Goal: Task Accomplishment & Management: Complete application form

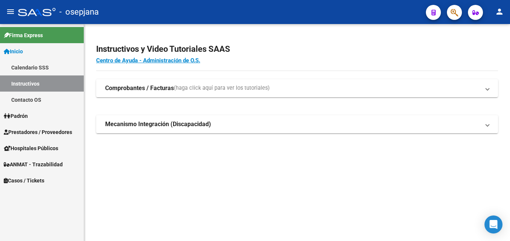
click at [53, 127] on link "Prestadores / Proveedores" at bounding box center [42, 132] width 84 height 16
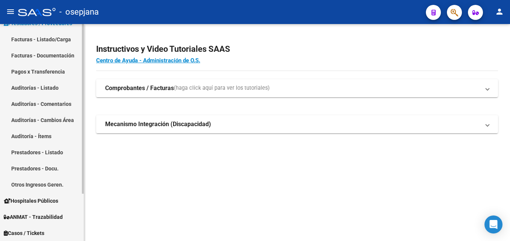
scroll to position [23, 0]
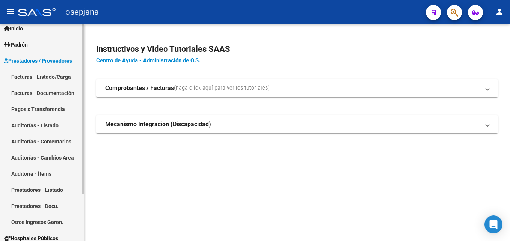
click at [63, 76] on link "Facturas - Listado/Carga" at bounding box center [42, 77] width 84 height 16
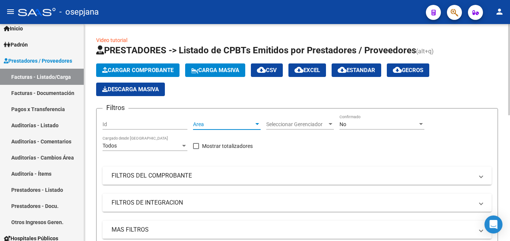
click at [227, 121] on span "Area" at bounding box center [223, 124] width 61 height 6
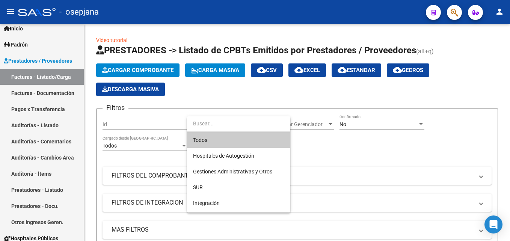
click at [230, 137] on span "Todos" at bounding box center [238, 140] width 91 height 16
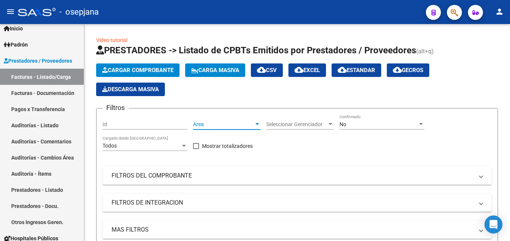
click at [230, 137] on div "Filtros Id Area Area Seleccionar Gerenciador Seleccionar Gerenciador No Confirm…" at bounding box center [296, 180] width 389 height 133
drag, startPoint x: 230, startPoint y: 137, endPoint x: 304, endPoint y: 121, distance: 75.4
click at [304, 121] on span "Seleccionar Gerenciador" at bounding box center [296, 124] width 61 height 6
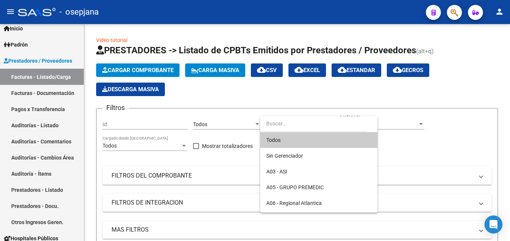
click at [294, 146] on span "Todos" at bounding box center [318, 140] width 105 height 16
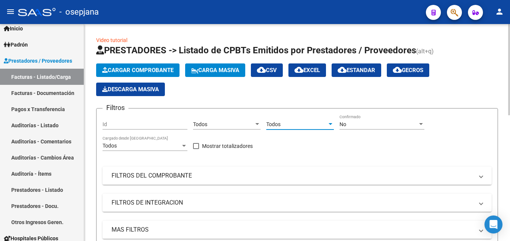
click at [367, 125] on div "No" at bounding box center [378, 124] width 78 height 6
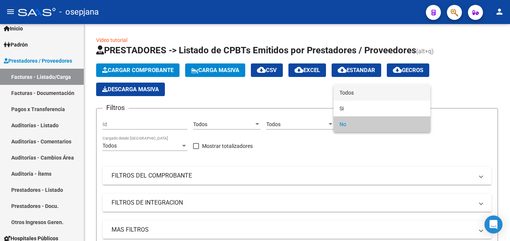
click at [363, 91] on span "Todos" at bounding box center [381, 93] width 85 height 16
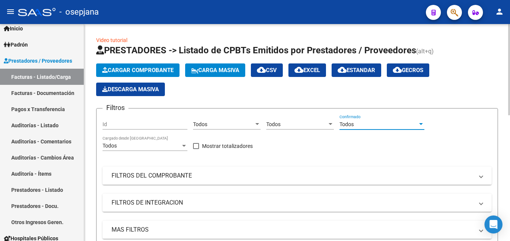
scroll to position [113, 0]
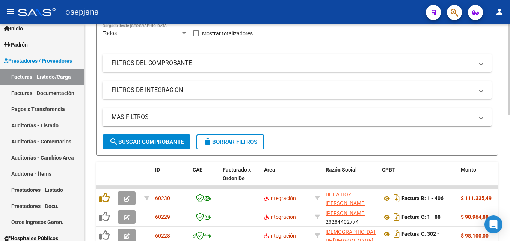
click at [230, 63] on mat-panel-title "FILTROS DEL COMPROBANTE" at bounding box center [292, 63] width 362 height 8
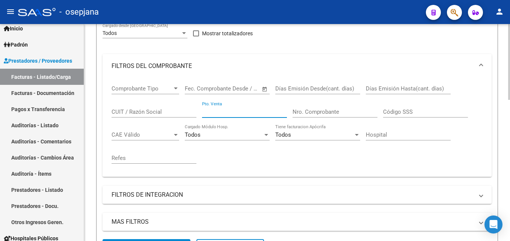
click at [229, 113] on input "Pto. Venta" at bounding box center [244, 111] width 85 height 7
type input "20"
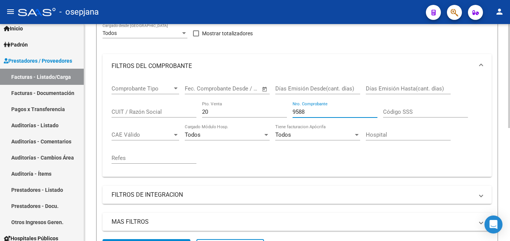
scroll to position [236, 0]
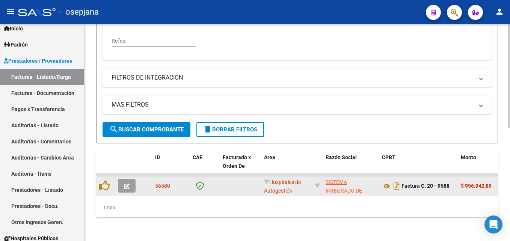
type input "9588"
click at [123, 179] on button "button" at bounding box center [127, 186] width 18 height 14
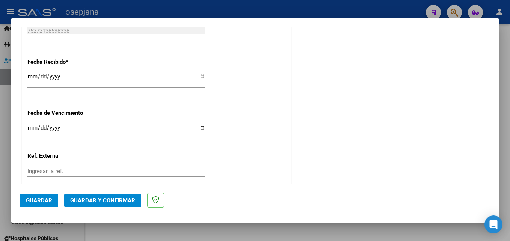
scroll to position [375, 0]
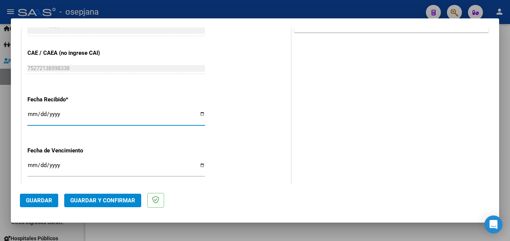
click at [31, 114] on input "[DATE]" at bounding box center [116, 117] width 178 height 12
click at [31, 167] on input "Ingresar la fecha" at bounding box center [116, 168] width 178 height 12
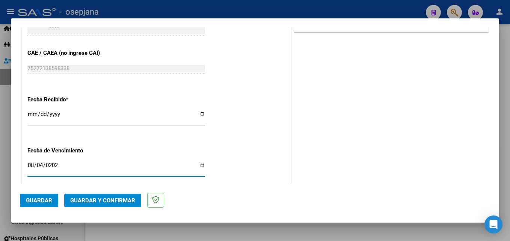
type input "[DATE]"
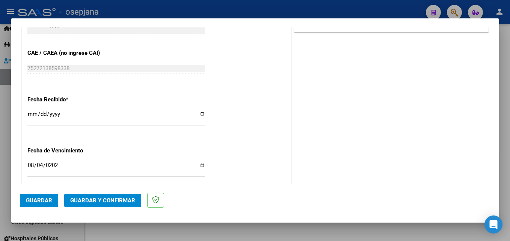
scroll to position [458, 0]
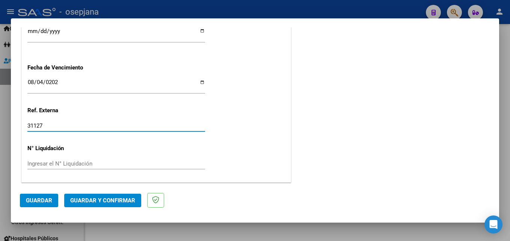
type input "31127"
drag, startPoint x: 27, startPoint y: 189, endPoint x: 36, endPoint y: 193, distance: 10.5
click at [27, 190] on mat-dialog-actions "Guardar Guardar y Confirmar" at bounding box center [255, 199] width 470 height 30
click at [41, 200] on span "Guardar" at bounding box center [39, 200] width 26 height 7
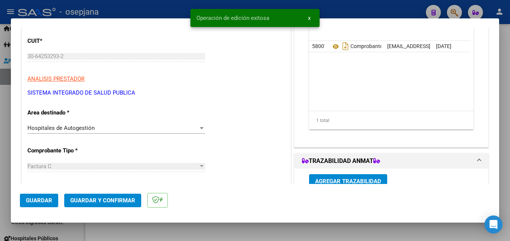
scroll to position [45, 0]
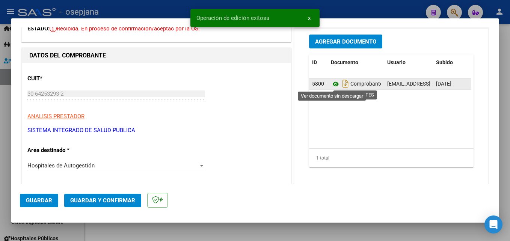
click at [333, 86] on icon at bounding box center [336, 84] width 10 height 9
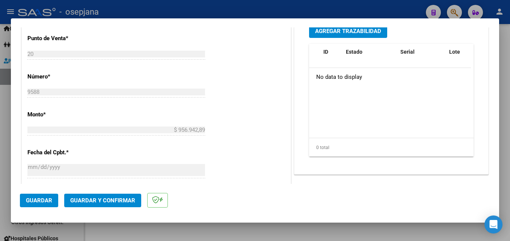
scroll to position [458, 0]
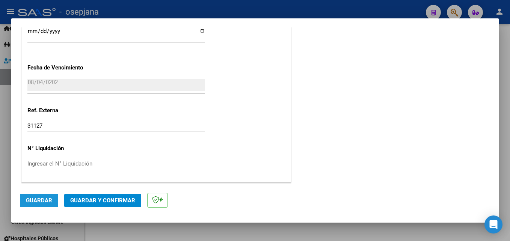
click at [48, 203] on span "Guardar" at bounding box center [39, 200] width 26 height 7
click at [102, 201] on span "Guardar y Confirmar" at bounding box center [102, 200] width 65 height 7
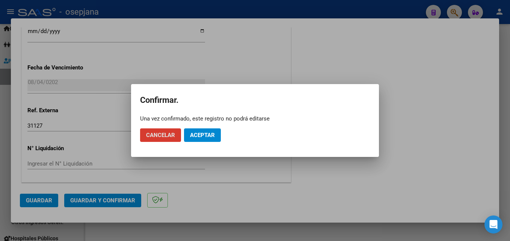
drag, startPoint x: 196, startPoint y: 136, endPoint x: 162, endPoint y: 139, distance: 34.3
click at [196, 137] on span "Aceptar" at bounding box center [202, 135] width 25 height 7
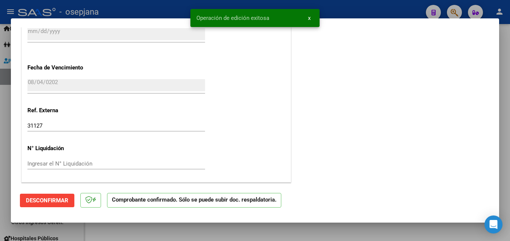
scroll to position [271, 0]
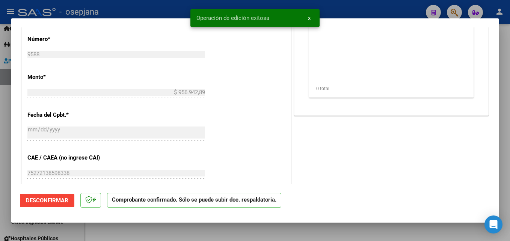
click at [145, 17] on div at bounding box center [255, 120] width 510 height 241
type input "$ 0,00"
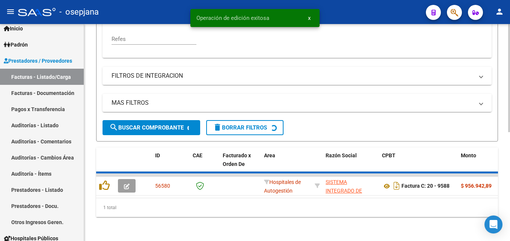
scroll to position [236, 0]
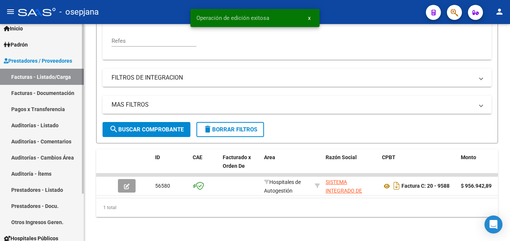
click at [29, 126] on link "Auditorías - Listado" at bounding box center [42, 125] width 84 height 16
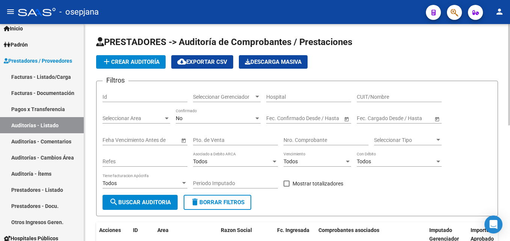
click at [218, 143] on input "Pto. de Venta" at bounding box center [235, 140] width 85 height 6
type input "20"
type input "9588"
click at [151, 65] on span "add Crear Auditoría" at bounding box center [130, 62] width 57 height 7
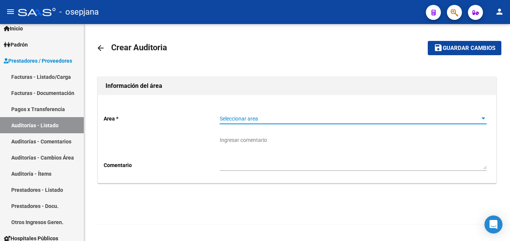
click at [264, 116] on span "Seleccionar area" at bounding box center [350, 119] width 260 height 6
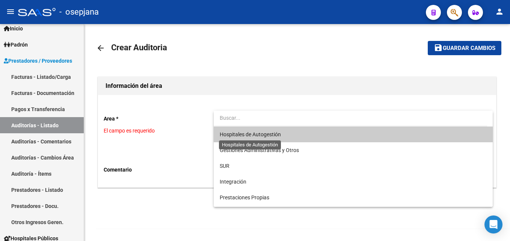
click at [252, 133] on span "Hospitales de Autogestión" at bounding box center [250, 134] width 61 height 6
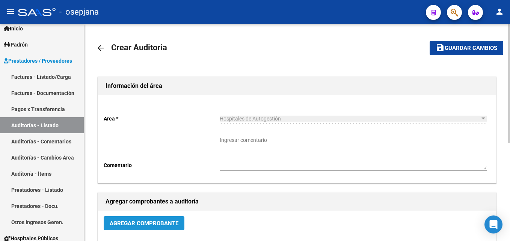
click at [163, 220] on span "Agregar Comprobante" at bounding box center [144, 223] width 69 height 7
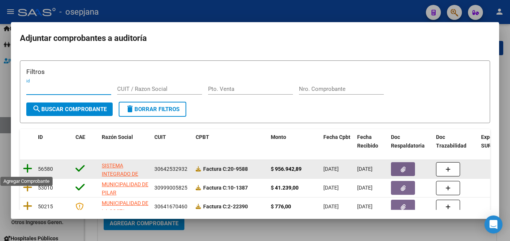
click at [24, 169] on icon at bounding box center [27, 168] width 9 height 11
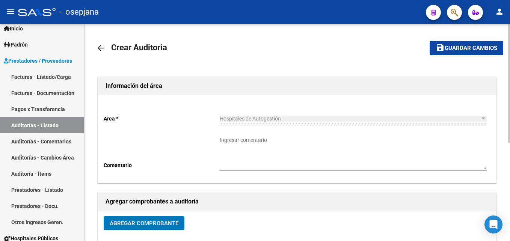
click at [449, 45] on span "Guardar cambios" at bounding box center [470, 48] width 53 height 7
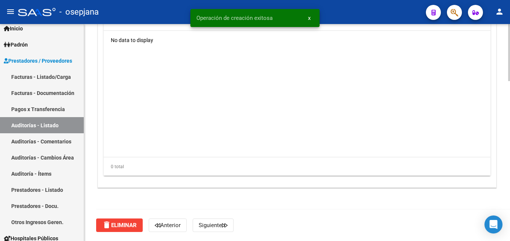
scroll to position [534, 0]
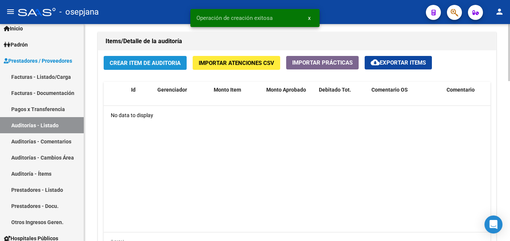
click at [149, 65] on span "Crear Item de Auditoria" at bounding box center [145, 63] width 71 height 7
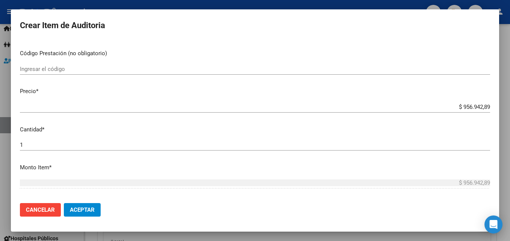
scroll to position [0, 0]
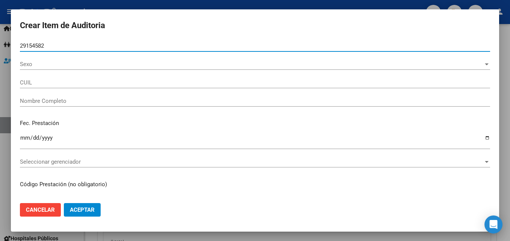
type input "29154582"
click at [64, 203] on button "Aceptar" at bounding box center [82, 210] width 37 height 14
type input "27291545829"
type input "[PERSON_NAME] SOLEDAD"
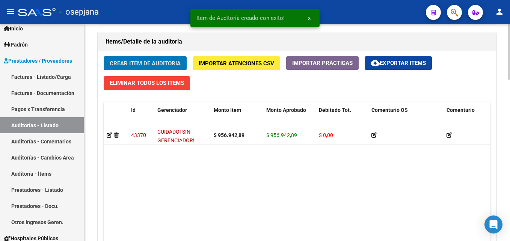
scroll to position [535, 0]
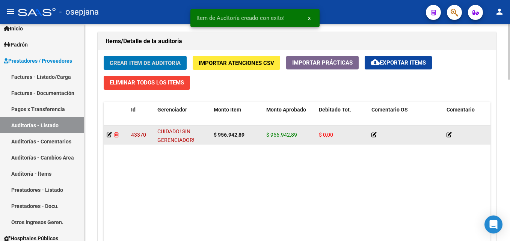
click at [114, 136] on icon at bounding box center [116, 134] width 5 height 5
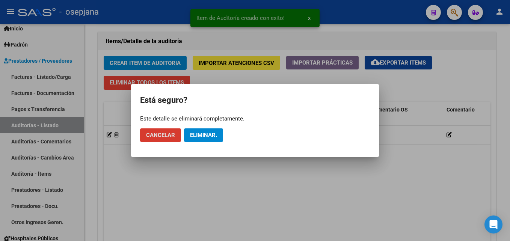
click at [202, 136] on span "Eliminar." at bounding box center [203, 135] width 27 height 7
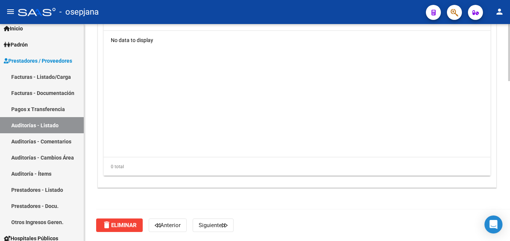
scroll to position [534, 0]
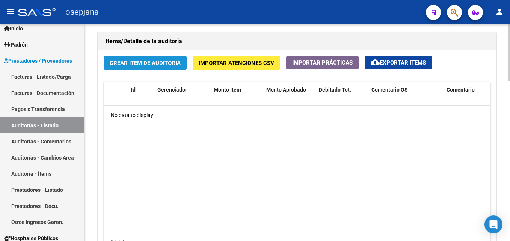
click at [169, 69] on button "Crear Item de Auditoria" at bounding box center [145, 63] width 83 height 14
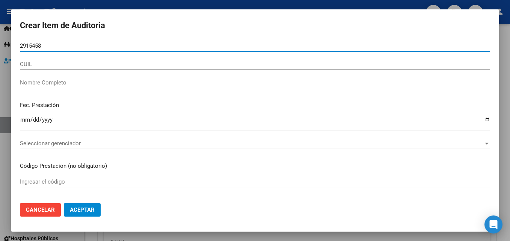
type input "29154582"
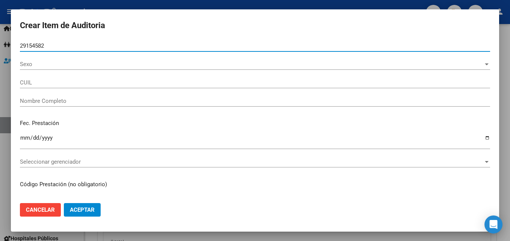
type input "27291545829"
type input "[PERSON_NAME] SOLEDAD"
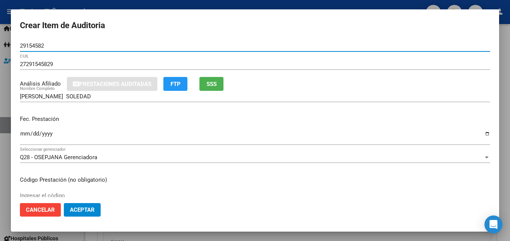
type input "29154582"
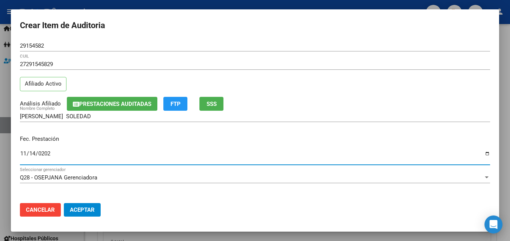
type input "[DATE]"
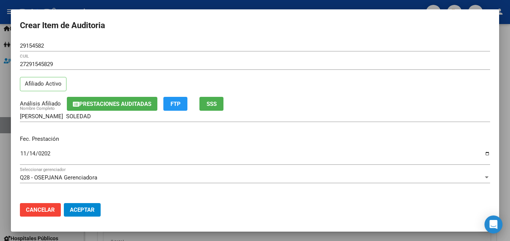
scroll to position [97, 0]
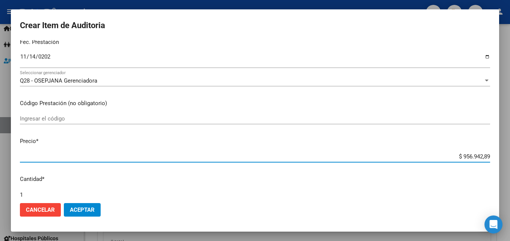
type input "$ 0,07"
type input "$ 0,73"
type input "$ 7,39"
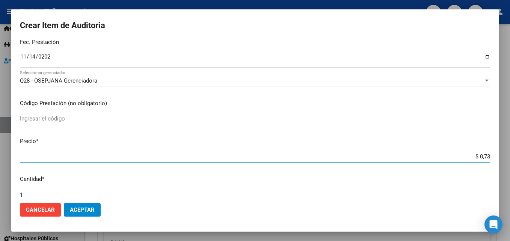
type input "$ 7,39"
type input "$ 73,99"
type input "$ 739,91"
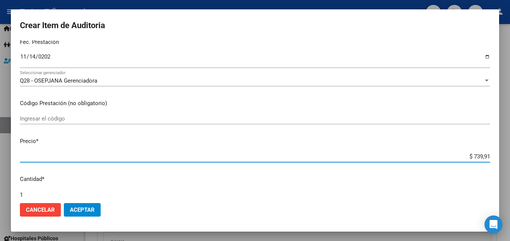
type input "$ 7.399,15"
type input "$ 739,91"
type input "$ 7.399,15"
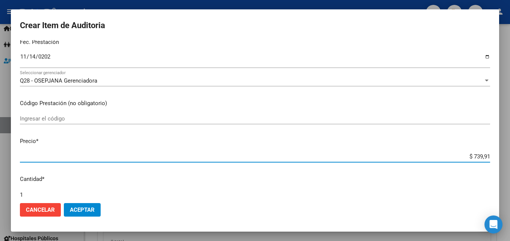
type input "$ 7.399,15"
type input "$ 73.991,59"
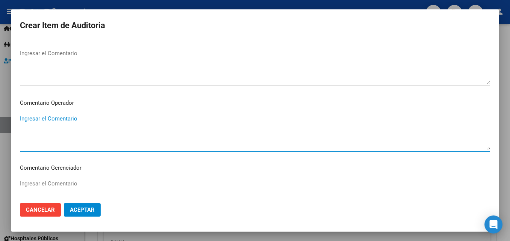
scroll to position [482, 0]
type textarea "a"
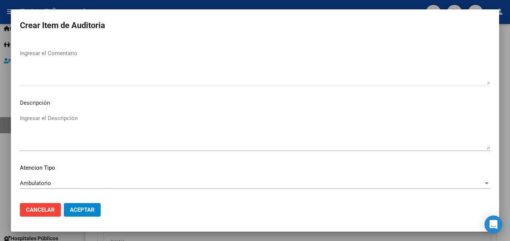
scroll to position [520, 0]
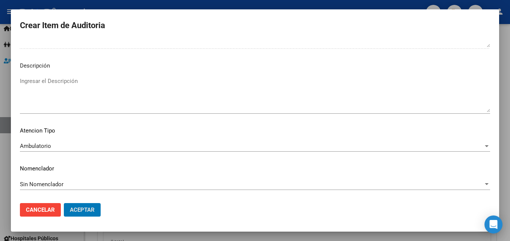
click at [64, 203] on button "Aceptar" at bounding box center [82, 210] width 37 height 14
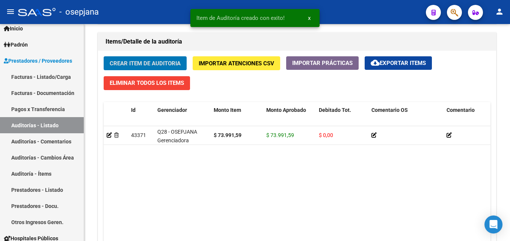
scroll to position [535, 0]
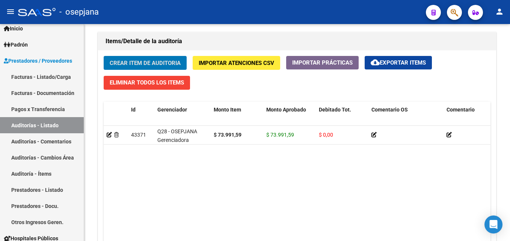
click at [104, 56] on button "Crear Item de Auditoria" at bounding box center [145, 63] width 83 height 14
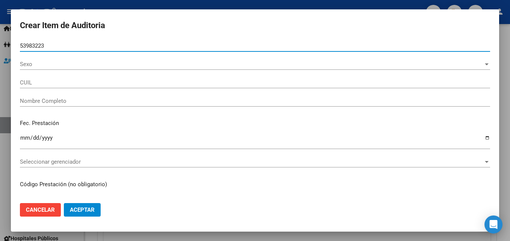
type input "53983223"
click at [64, 203] on button "Aceptar" at bounding box center [82, 210] width 37 height 14
type input "27539832234"
type input "[PERSON_NAME] -"
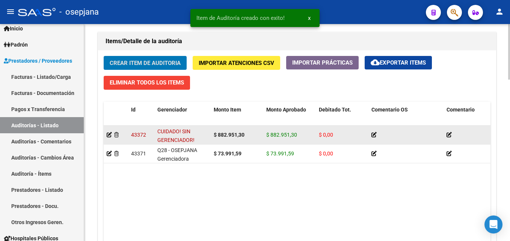
click at [117, 138] on div at bounding box center [116, 135] width 18 height 9
click at [117, 135] on icon at bounding box center [116, 134] width 5 height 5
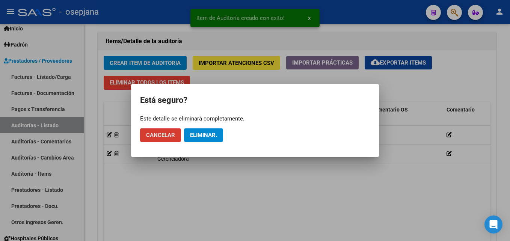
click at [210, 136] on span "Eliminar." at bounding box center [203, 135] width 27 height 7
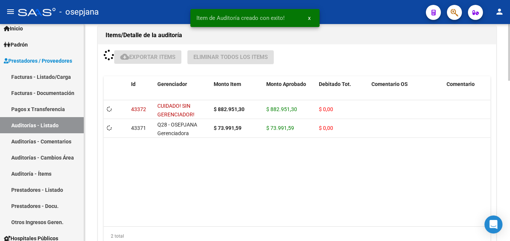
scroll to position [541, 0]
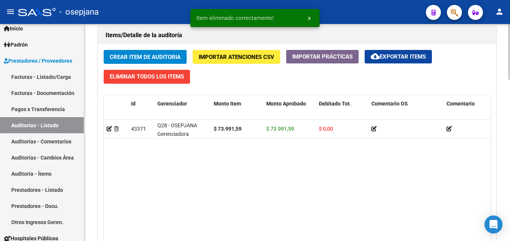
click at [156, 59] on span "Crear Item de Auditoria" at bounding box center [145, 57] width 71 height 7
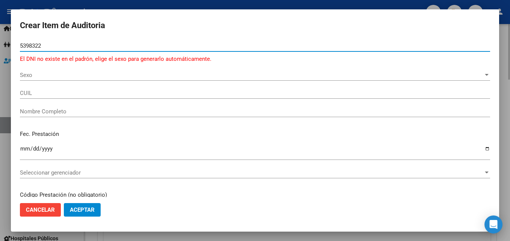
type input "53983223"
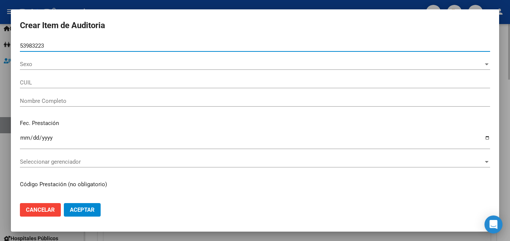
type input "27539832234"
type input "[PERSON_NAME] -"
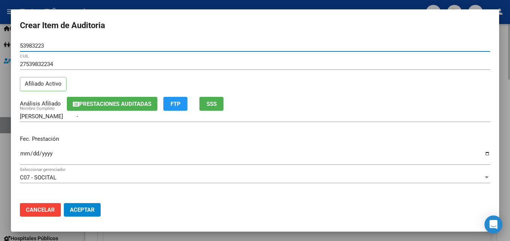
type input "53983223"
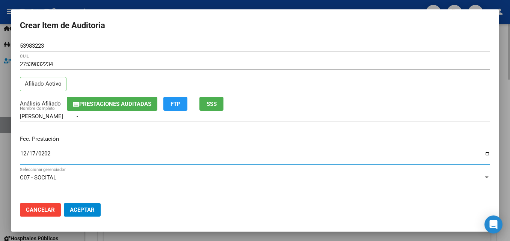
type input "[DATE]"
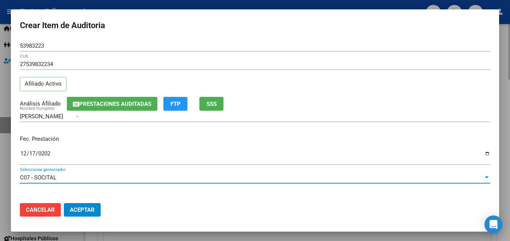
scroll to position [97, 0]
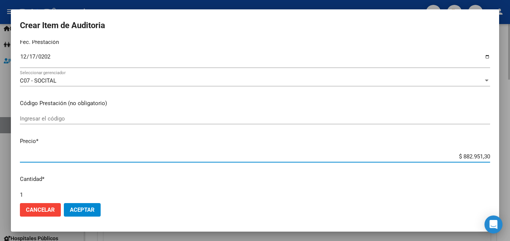
type input "$ 0,01"
type input "$ 0,14"
type input "$ 1,44"
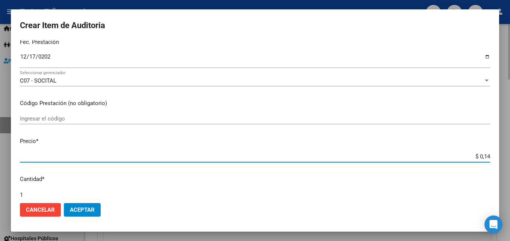
type input "$ 1,44"
type input "$ 14,42"
type input "$ 144,21"
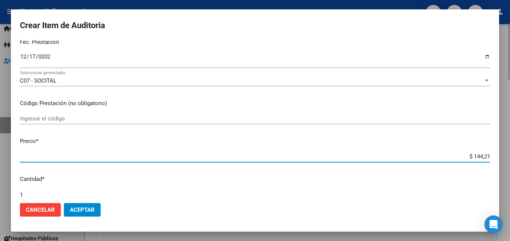
type input "$ 14,42"
type input "$ 144,20"
type input "$ 1.442,00"
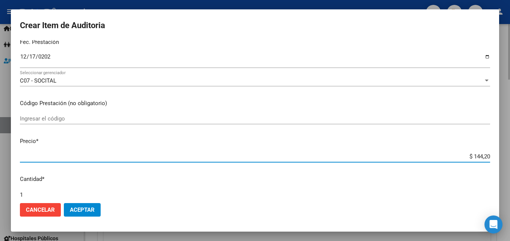
type input "$ 1.442,00"
type input "$ 14.420,00"
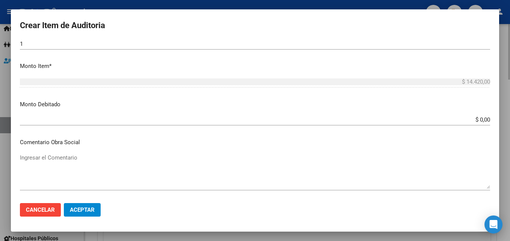
scroll to position [135, 0]
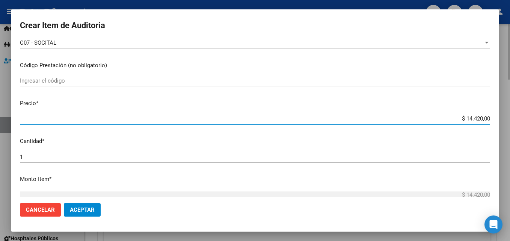
type input "$ 0,01"
type input "$ 0,12"
type input "$ 1,24"
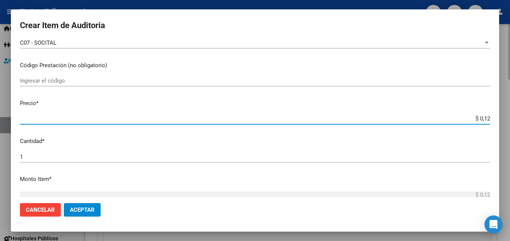
type input "$ 1,24"
type input "$ 12,42"
type input "$ 124,20"
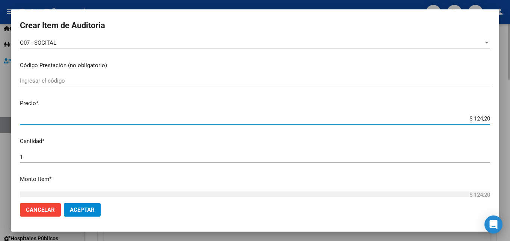
type input "$ 1.242,00"
type input "$ 12.420,00"
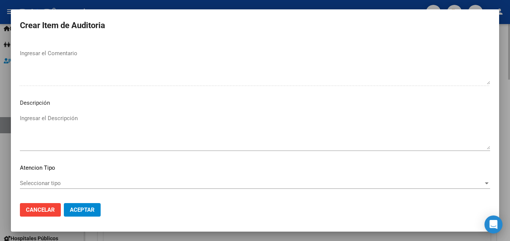
scroll to position [520, 0]
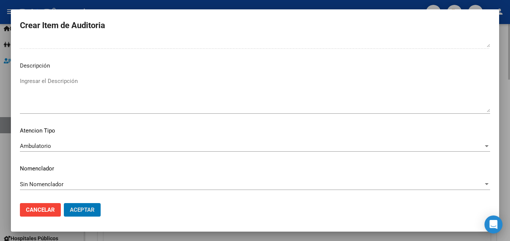
click at [64, 203] on button "Aceptar" at bounding box center [82, 210] width 37 height 14
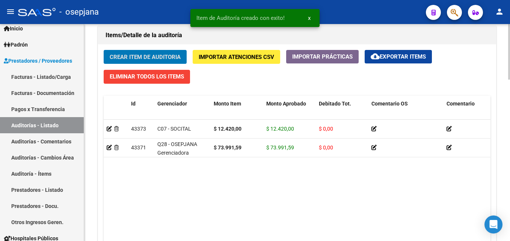
click at [104, 50] on button "Crear Item de Auditoria" at bounding box center [145, 57] width 83 height 14
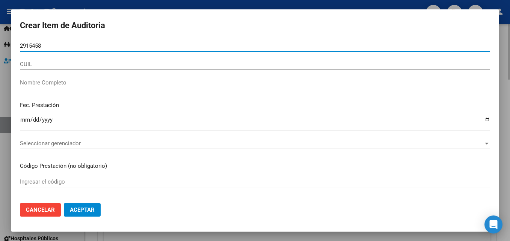
type input "29154582"
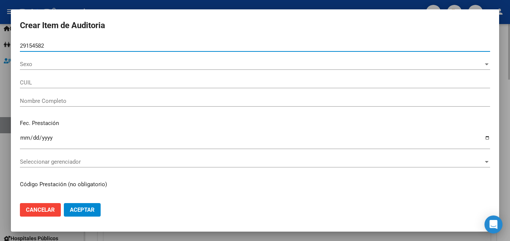
type input "27291545829"
type input "[PERSON_NAME] SOLEDAD"
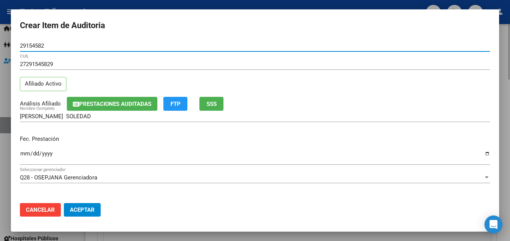
type input "29154582"
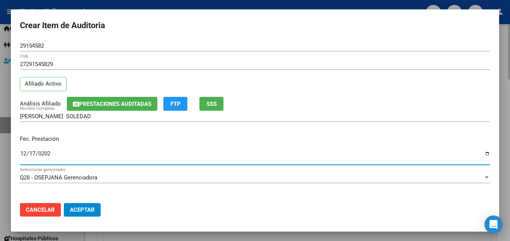
type input "[DATE]"
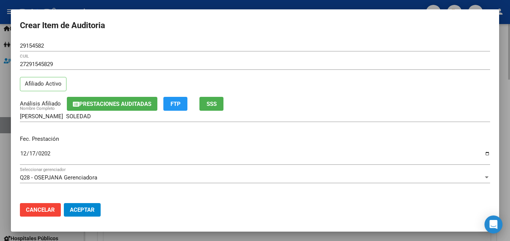
scroll to position [97, 0]
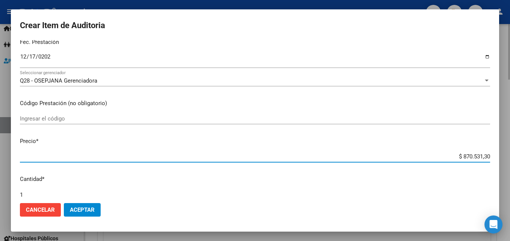
type input "$ 0,01"
type input "$ 0,12"
type input "$ 1,24"
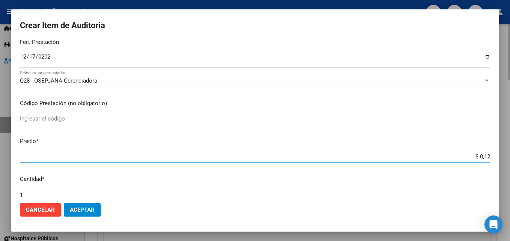
type input "$ 1,24"
type input "$ 12,42"
type input "$ 124,20"
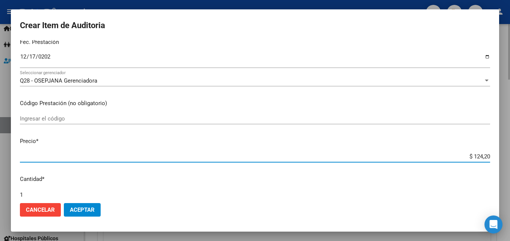
type input "$ 1.242,00"
type input "$ 12.420,00"
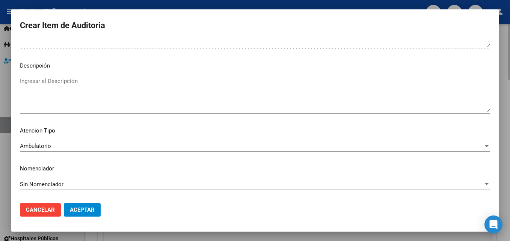
scroll to position [0, 0]
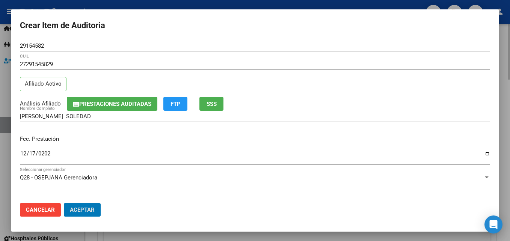
click at [64, 203] on button "Aceptar" at bounding box center [82, 210] width 37 height 14
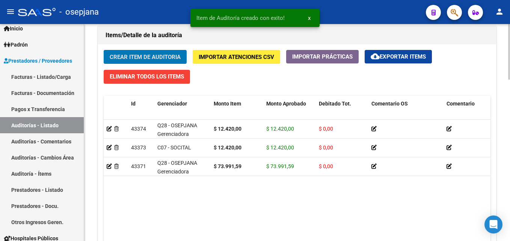
click at [104, 50] on button "Crear Item de Auditoria" at bounding box center [145, 57] width 83 height 14
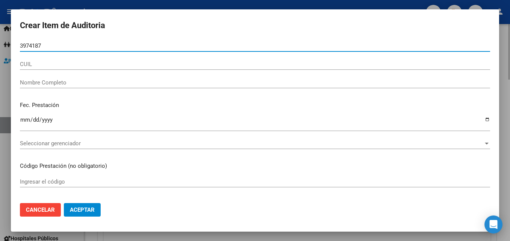
type input "39741870"
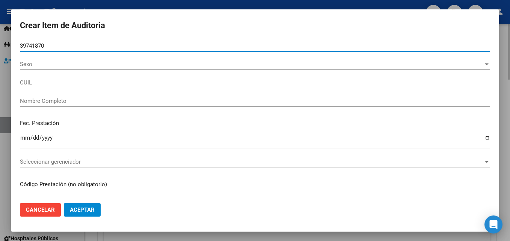
type input "27397418702"
type input "[PERSON_NAME] [PERSON_NAME]"
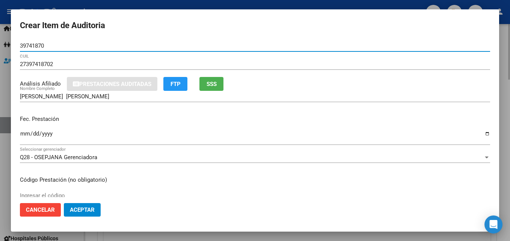
type input "39741870"
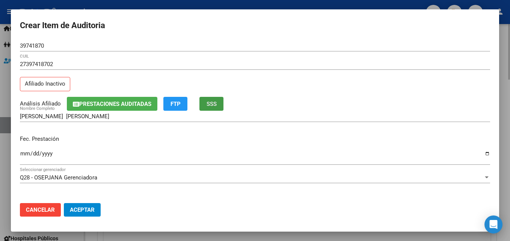
click at [199, 97] on button "SSS" at bounding box center [211, 104] width 24 height 14
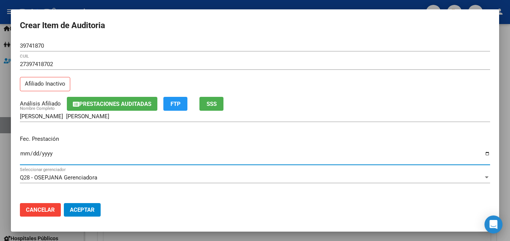
click at [215, 101] on span "SSS" at bounding box center [211, 104] width 10 height 7
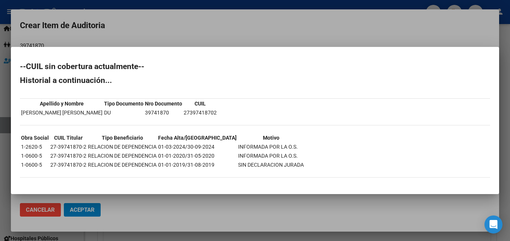
click at [234, 26] on div at bounding box center [255, 120] width 510 height 241
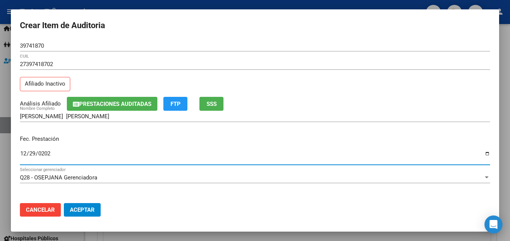
type input "[DATE]"
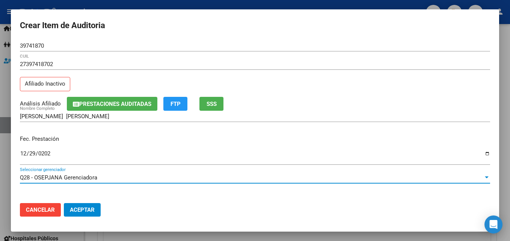
scroll to position [97, 0]
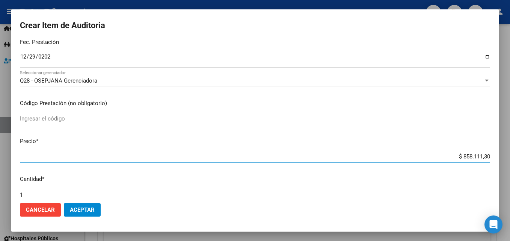
type input "$ 0,01"
type input "$ 0,12"
type input "$ 1,24"
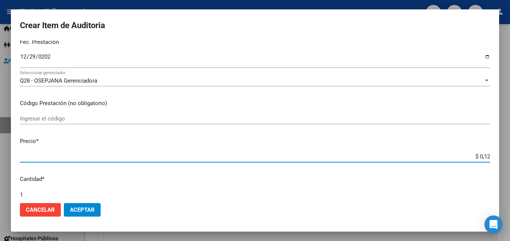
type input "$ 1,24"
type input "$ 12,42"
type input "$ 124,20"
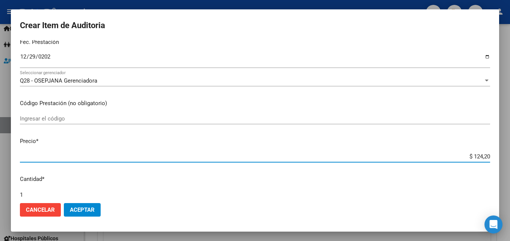
type input "$ 1.242,00"
type input "$ 12.420,00"
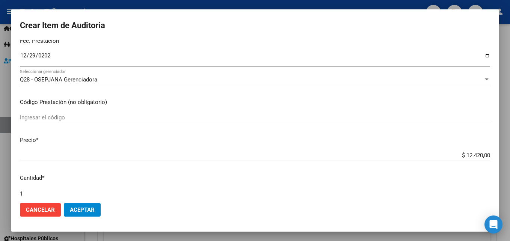
scroll to position [249, 0]
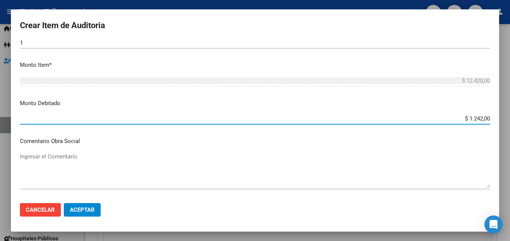
type input "$ 12.420,00"
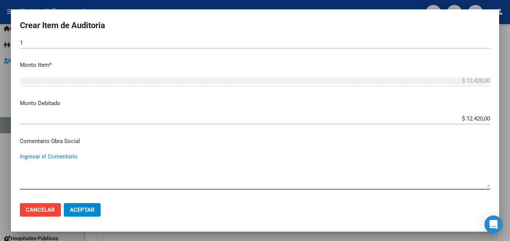
type textarea "e"
type textarea "PACIENTE NO PERTENECE A LA OS"
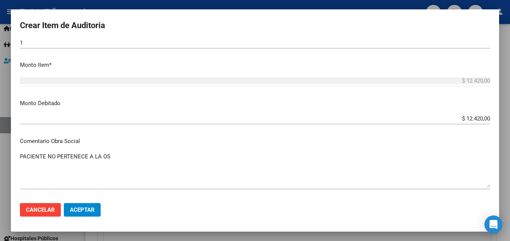
scroll to position [352, 0]
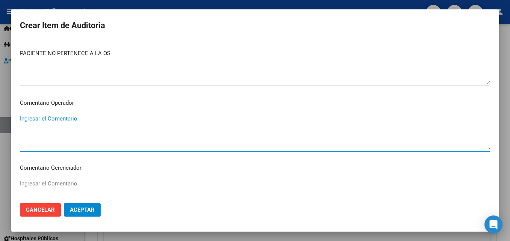
paste textarea "PACIENTE NO PERTENECE A LA OS"
type textarea "PACIENTE NO PERTENECE A LA OS"
paste textarea "PACIENTE NO PERTENECE A LA OS"
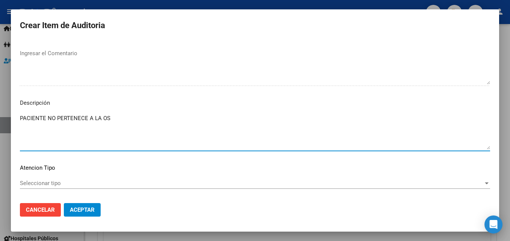
type textarea "PACIENTE NO PERTENECE A LA OS"
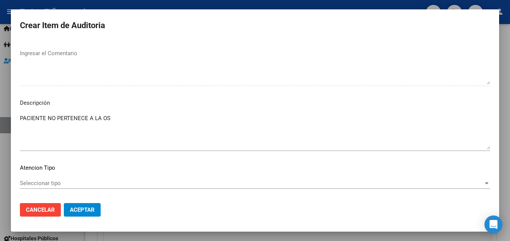
scroll to position [520, 0]
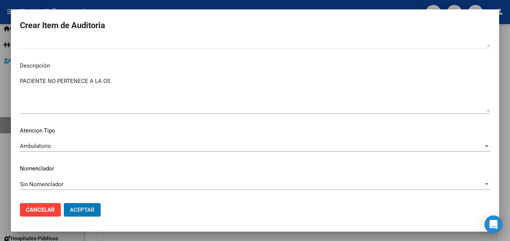
click at [64, 203] on button "Aceptar" at bounding box center [82, 210] width 37 height 14
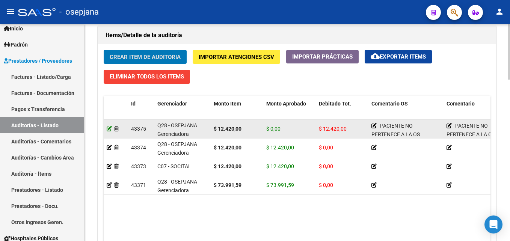
click at [110, 128] on icon at bounding box center [109, 128] width 5 height 5
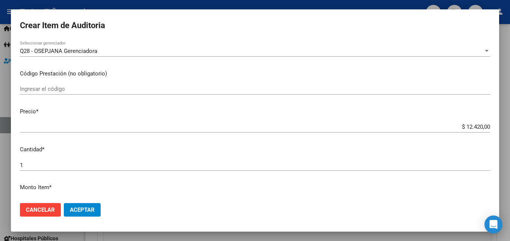
scroll to position [188, 0]
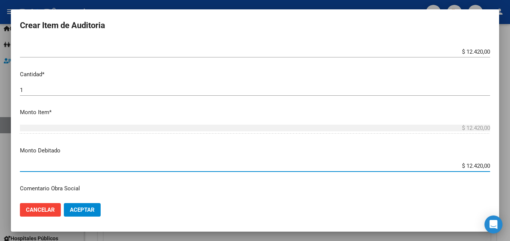
drag, startPoint x: 456, startPoint y: 165, endPoint x: 494, endPoint y: 163, distance: 37.6
click at [493, 163] on mat-dialog-content "39741870 Nro Documento 27397418702 CUIL Afiliado Inactivo [PERSON_NAME] [PERSON…" at bounding box center [255, 118] width 488 height 157
type input "$ 0,00"
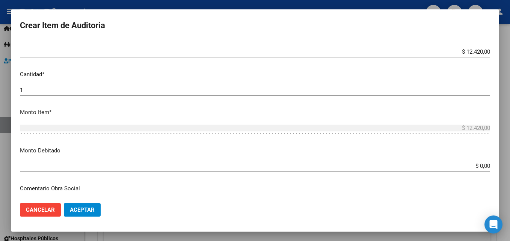
scroll to position [273, 0]
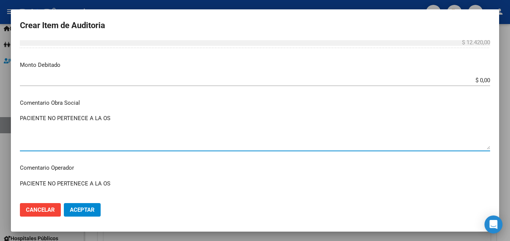
click at [86, 116] on textarea "PACIENTE NO PERTENECE A LA OS" at bounding box center [255, 131] width 470 height 35
drag, startPoint x: 117, startPoint y: 117, endPoint x: 0, endPoint y: 120, distance: 116.8
click at [87, 120] on textarea "PACIENTE NO PERTENECE A LA OS" at bounding box center [255, 131] width 470 height 35
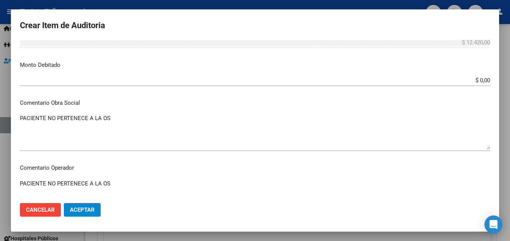
click at [0, 120] on html "menu - osepjana person Firma Express Inicio Calendario SSS Instructivos Contact…" at bounding box center [255, 120] width 510 height 241
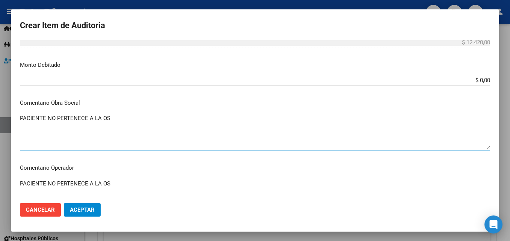
drag, startPoint x: 122, startPoint y: 118, endPoint x: 20, endPoint y: 117, distance: 101.7
click at [20, 117] on textarea "PACIENTE NO PERTENECE A LA OS" at bounding box center [255, 131] width 470 height 35
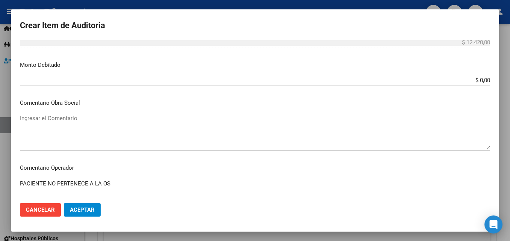
drag, startPoint x: 113, startPoint y: 181, endPoint x: -2, endPoint y: 182, distance: 114.5
click at [0, 182] on html "menu - osepjana person Firma Express Inicio Calendario SSS Instructivos Contact…" at bounding box center [255, 120] width 510 height 241
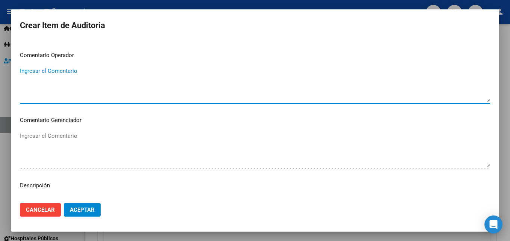
scroll to position [423, 0]
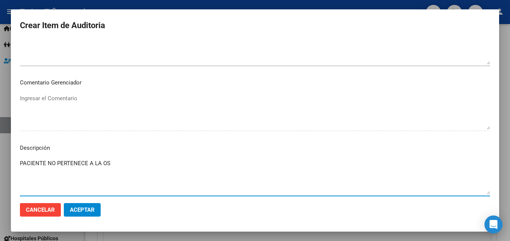
drag, startPoint x: 132, startPoint y: 163, endPoint x: -2, endPoint y: 164, distance: 133.3
click at [0, 164] on html "menu - osepjana person Firma Express Inicio Calendario SSS Instructivos Contact…" at bounding box center [255, 120] width 510 height 241
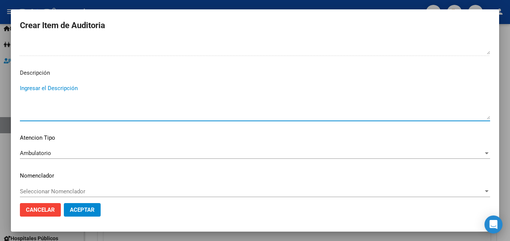
scroll to position [505, 0]
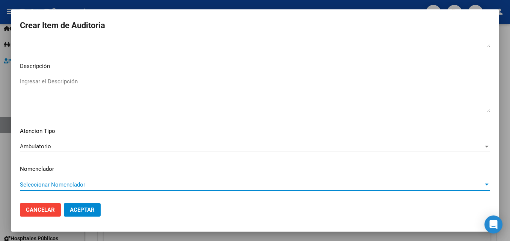
click at [57, 181] on span "Seleccionar Nomenclador" at bounding box center [251, 184] width 463 height 7
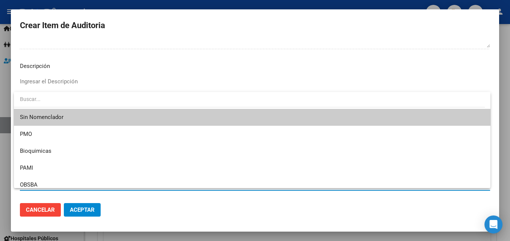
click at [56, 118] on span "Sin Nomenclador" at bounding box center [252, 117] width 464 height 17
click at [56, 118] on div "Ingresar el Descripción" at bounding box center [255, 98] width 470 height 45
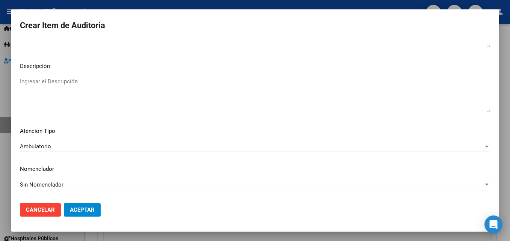
click at [87, 208] on span "Aceptar" at bounding box center [82, 209] width 25 height 7
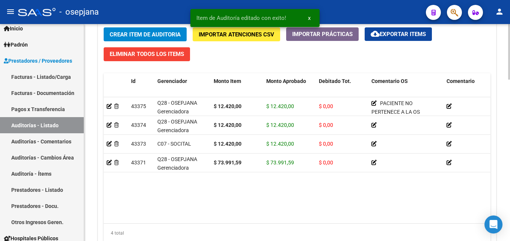
scroll to position [601, 0]
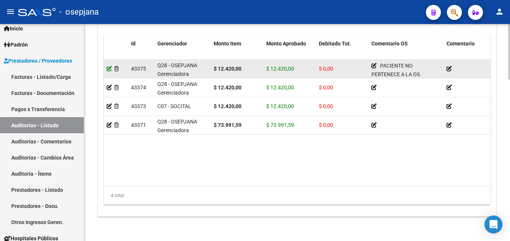
click at [108, 68] on icon at bounding box center [109, 68] width 5 height 5
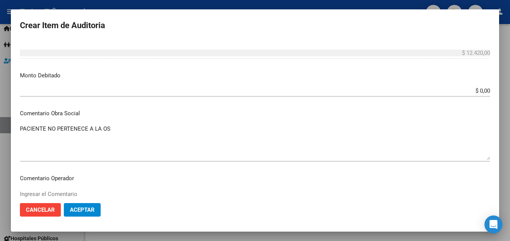
scroll to position [300, 0]
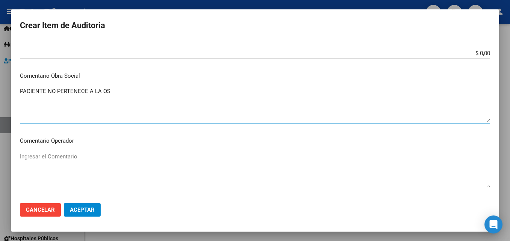
drag, startPoint x: 126, startPoint y: 93, endPoint x: -2, endPoint y: 94, distance: 127.6
click at [0, 94] on html "menu - osepjana person Firma Express Inicio Calendario SSS Instructivos Contact…" at bounding box center [255, 120] width 510 height 241
drag, startPoint x: 114, startPoint y: 93, endPoint x: 6, endPoint y: 93, distance: 108.1
click at [6, 93] on div "Crear Item de Auditoria 39741870 Nro Documento 27397418702 CUIL Afiliado Inacti…" at bounding box center [255, 120] width 510 height 241
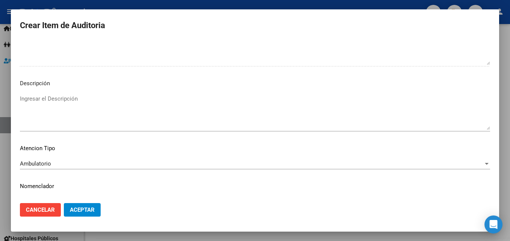
scroll to position [505, 0]
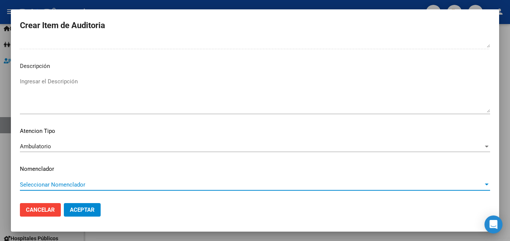
click at [51, 182] on span "Seleccionar Nomenclador" at bounding box center [251, 184] width 463 height 7
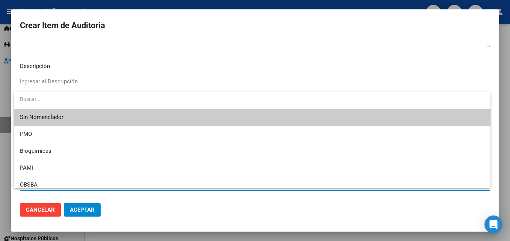
click at [56, 118] on span "Sin Nomenclador" at bounding box center [252, 117] width 464 height 17
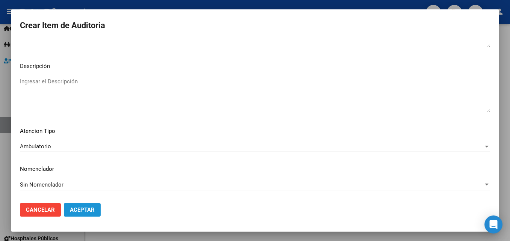
click at [92, 207] on span "Aceptar" at bounding box center [82, 209] width 25 height 7
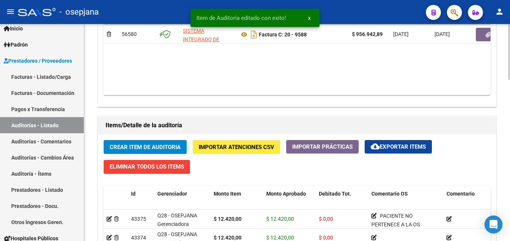
scroll to position [563, 0]
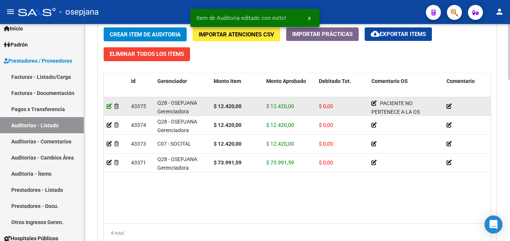
click at [107, 107] on icon at bounding box center [109, 106] width 5 height 5
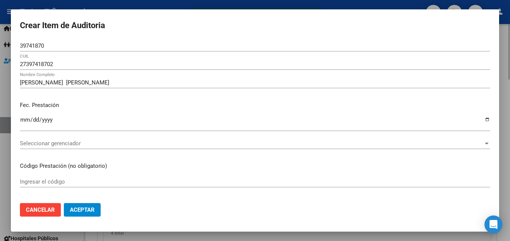
click at [107, 107] on p "Fec. Prestación" at bounding box center [255, 105] width 470 height 9
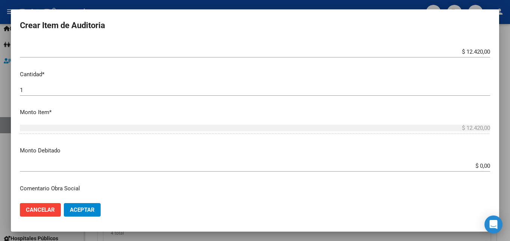
scroll to position [300, 0]
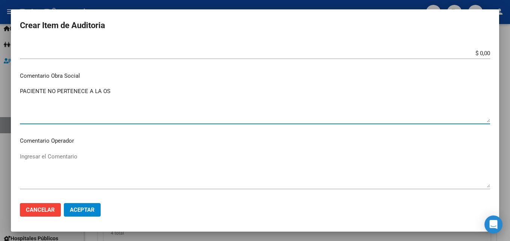
drag, startPoint x: 115, startPoint y: 88, endPoint x: -2, endPoint y: 97, distance: 116.7
click at [0, 97] on html "menu - osepjana person Firma Express Inicio Calendario SSS Instructivos Contact…" at bounding box center [255, 120] width 510 height 241
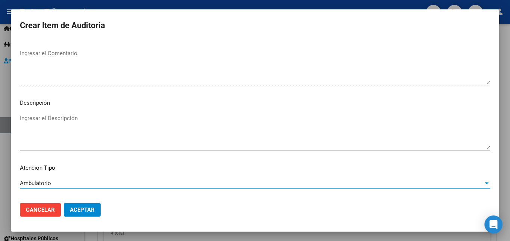
scroll to position [506, 0]
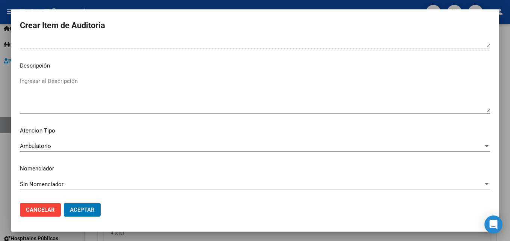
click at [64, 203] on button "Aceptar" at bounding box center [82, 210] width 37 height 14
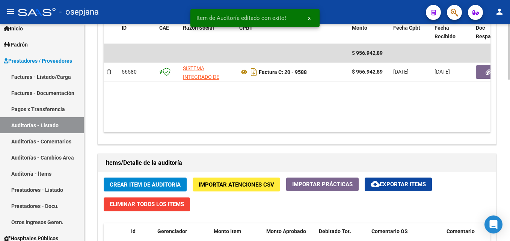
scroll to position [563, 0]
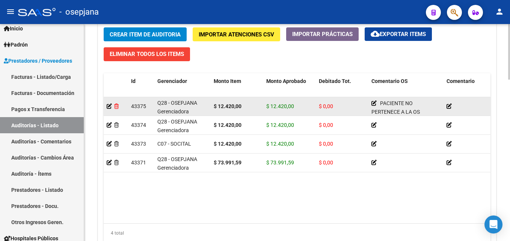
click at [118, 105] on icon at bounding box center [116, 106] width 5 height 5
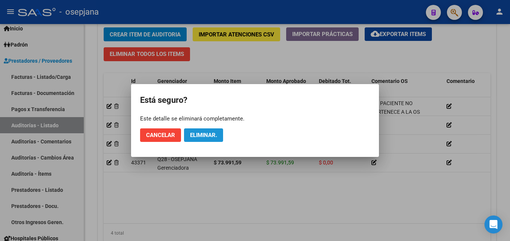
click at [199, 132] on span "Eliminar." at bounding box center [203, 135] width 27 height 7
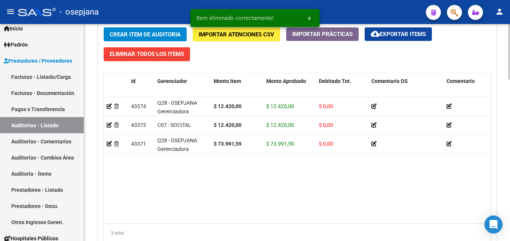
click at [167, 37] on span "Crear Item de Auditoria" at bounding box center [145, 34] width 71 height 7
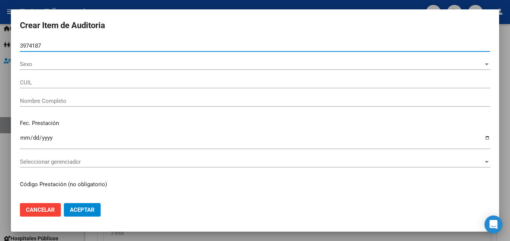
type input "39741870"
type input "27397418702"
type input "[PERSON_NAME] [PERSON_NAME]"
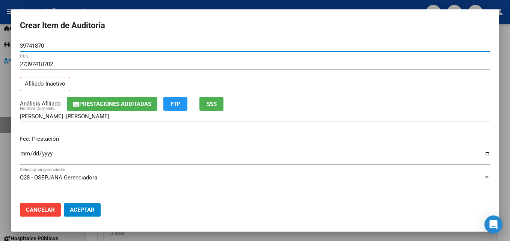
type input "39741870"
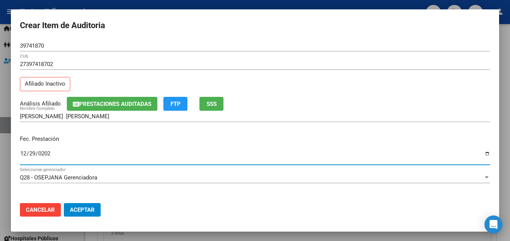
type input "[DATE]"
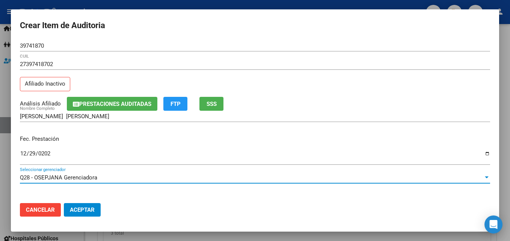
scroll to position [97, 0]
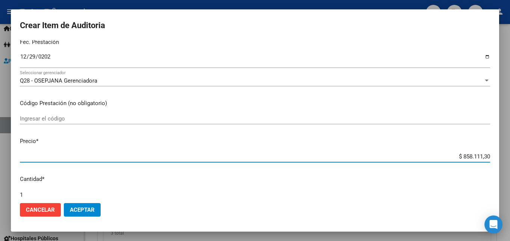
type input "$ 0,01"
type input "$ 0,12"
type input "$ 1,24"
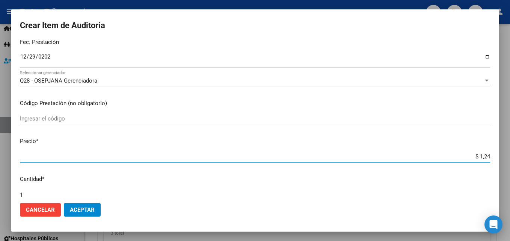
type input "$ 1,24"
type input "$ 12,42"
type input "$ 124,20"
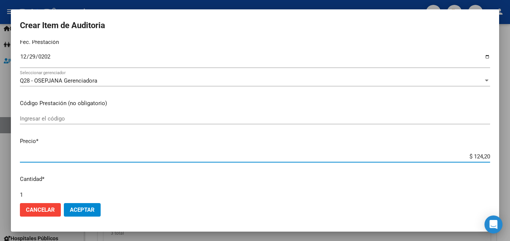
type input "$ 1.242,00"
type input "$ 12.420,00"
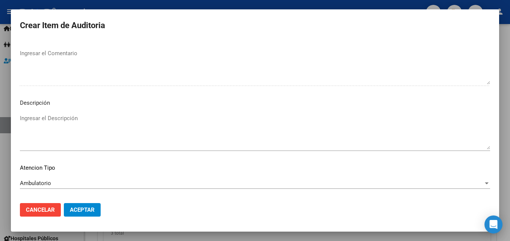
scroll to position [520, 0]
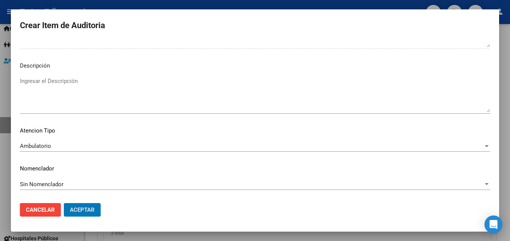
click at [64, 203] on button "Aceptar" at bounding box center [82, 210] width 37 height 14
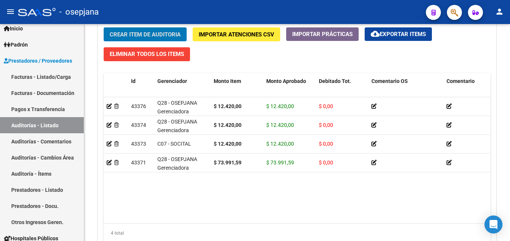
click at [104, 27] on button "Crear Item de Auditoria" at bounding box center [145, 34] width 83 height 14
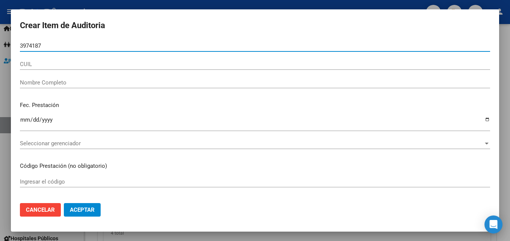
type input "39741870"
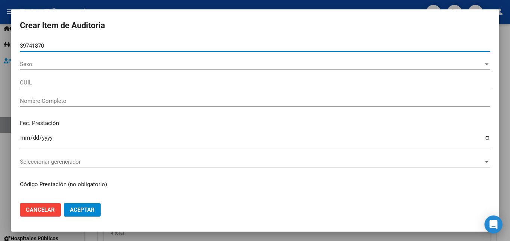
type input "27397418702"
type input "[PERSON_NAME] [PERSON_NAME]"
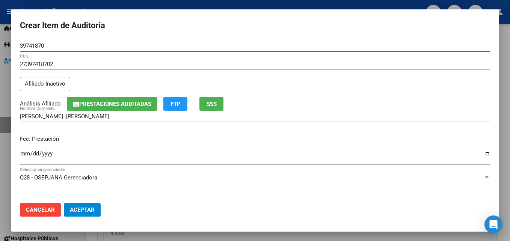
type input "39741870"
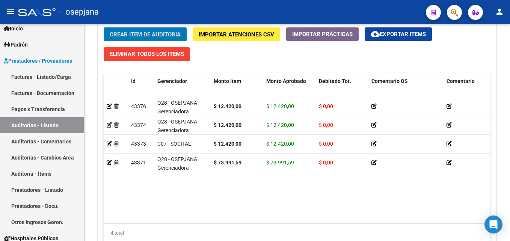
click at [104, 27] on button "Crear Item de Auditoria" at bounding box center [145, 34] width 83 height 14
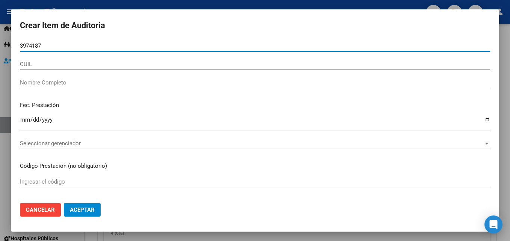
type input "39741870"
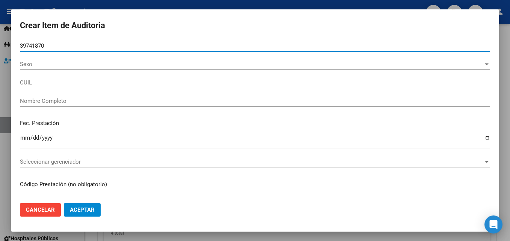
type input "27397418702"
type input "[PERSON_NAME] [PERSON_NAME]"
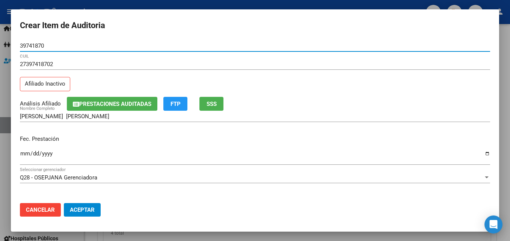
type input "39741870"
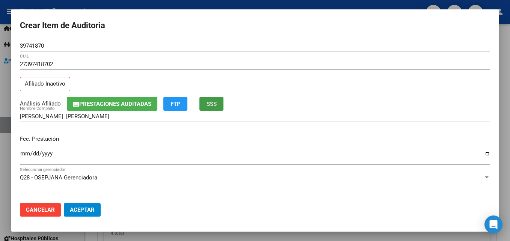
click at [199, 97] on button "SSS" at bounding box center [211, 104] width 24 height 14
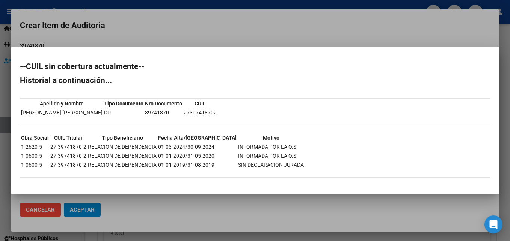
click at [277, 42] on div at bounding box center [255, 120] width 510 height 241
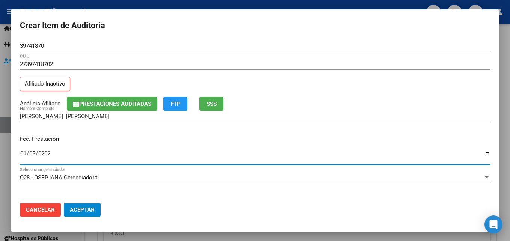
type input "[DATE]"
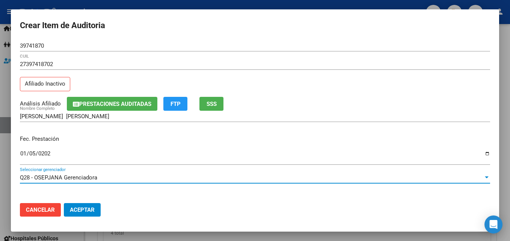
scroll to position [97, 0]
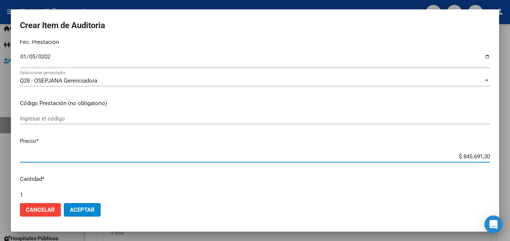
type input "$ 0,01"
type input "$ 0,12"
type input "$ 1,24"
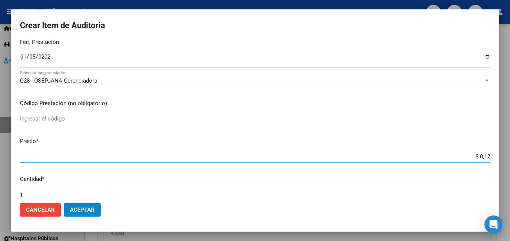
type input "$ 1,24"
type input "$ 12,42"
type input "$ 124,20"
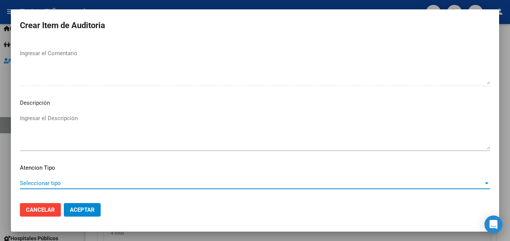
scroll to position [520, 0]
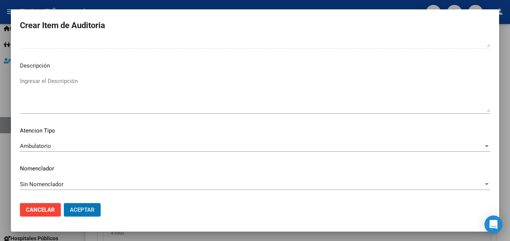
click at [64, 203] on button "Aceptar" at bounding box center [82, 210] width 37 height 14
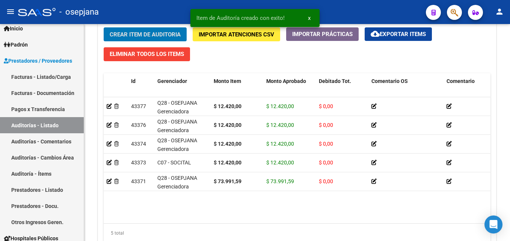
click at [104, 27] on button "Crear Item de Auditoria" at bounding box center [145, 34] width 83 height 14
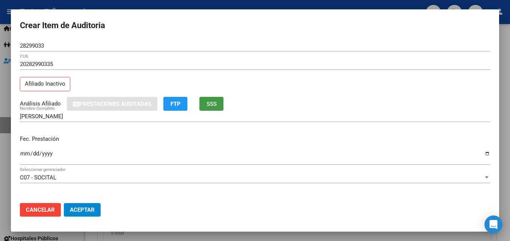
click at [199, 97] on button "SSS" at bounding box center [211, 104] width 24 height 14
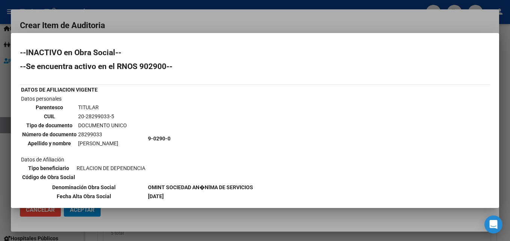
scroll to position [113, 0]
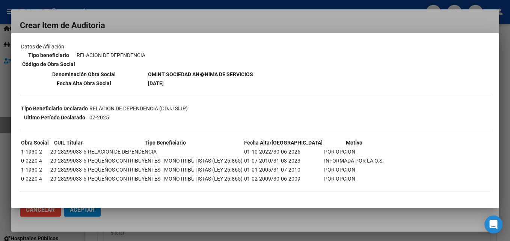
drag, startPoint x: 271, startPoint y: 159, endPoint x: 297, endPoint y: 159, distance: 25.9
click at [276, 159] on td "01-07-2010/31-03-2023" at bounding box center [283, 161] width 79 height 8
click at [280, 159] on td "01-07-2010/31-03-2023" at bounding box center [283, 161] width 79 height 8
click at [286, 159] on td "01-07-2010/31-03-2023" at bounding box center [283, 161] width 79 height 8
click at [297, 159] on td "01-07-2010/31-03-2023" at bounding box center [283, 161] width 79 height 8
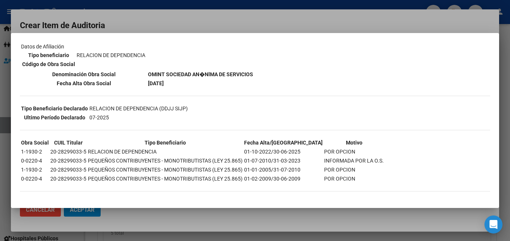
drag, startPoint x: 273, startPoint y: 160, endPoint x: 288, endPoint y: 159, distance: 15.1
click at [288, 159] on td "01-07-2010/31-03-2023" at bounding box center [283, 161] width 79 height 8
drag, startPoint x: 288, startPoint y: 159, endPoint x: 298, endPoint y: 158, distance: 10.5
click at [298, 158] on td "01-07-2010/31-03-2023" at bounding box center [283, 161] width 79 height 8
click at [324, 161] on td "INFORMADA POR LA O.S." at bounding box center [354, 161] width 60 height 8
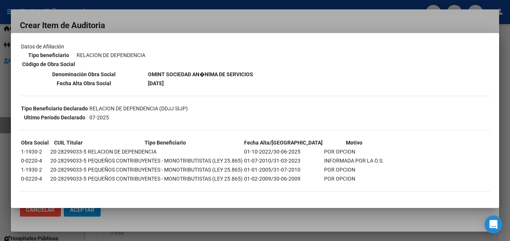
copy td "[DATE]"
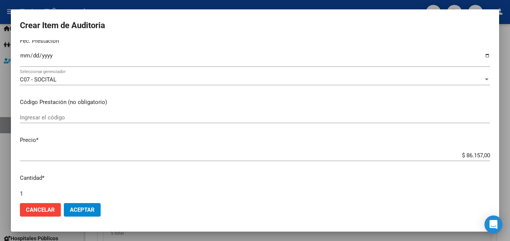
scroll to position [249, 0]
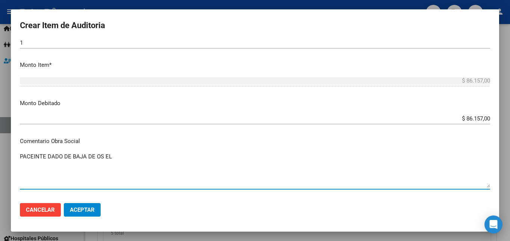
paste textarea "[DATE]"
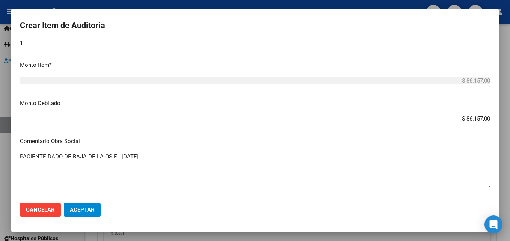
scroll to position [352, 0]
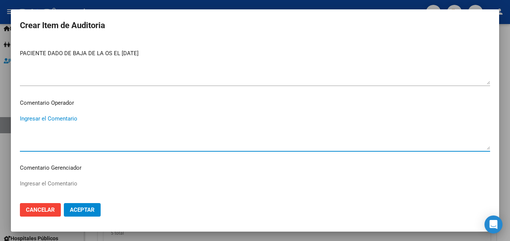
paste textarea "PACIENTE DADO DE BAJA DE LA OS EL [DATE]"
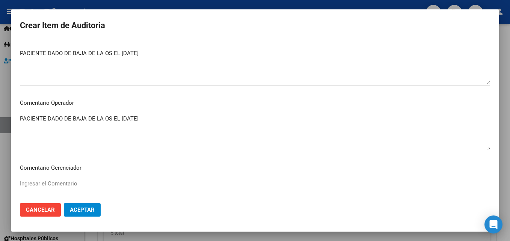
scroll to position [482, 0]
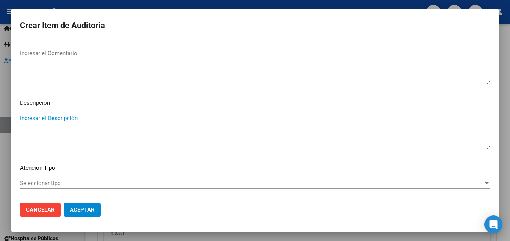
paste textarea "PACIENTE DADO DE BAJA DE LA OS EL [DATE]"
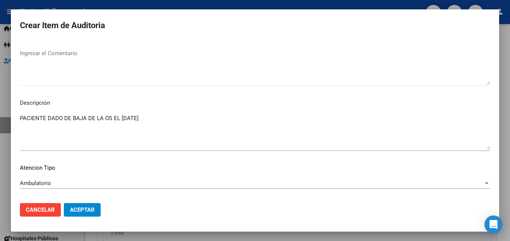
scroll to position [520, 0]
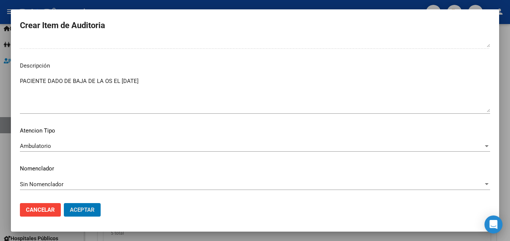
click at [64, 203] on button "Aceptar" at bounding box center [82, 210] width 37 height 14
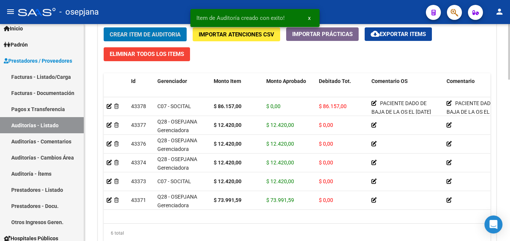
click at [163, 34] on span "Crear Item de Auditoria" at bounding box center [145, 34] width 71 height 7
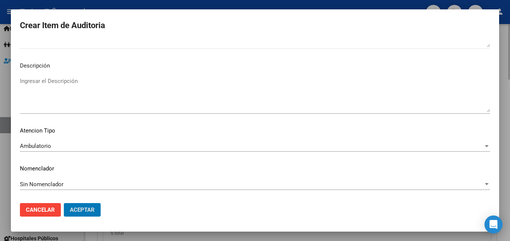
click at [64, 203] on button "Aceptar" at bounding box center [82, 210] width 37 height 14
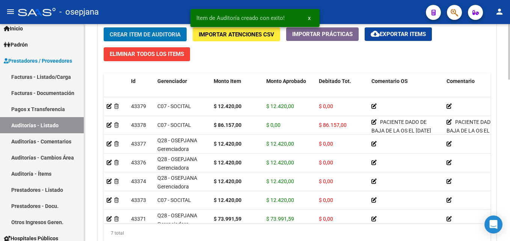
click at [104, 27] on button "Crear Item de Auditoria" at bounding box center [145, 34] width 83 height 14
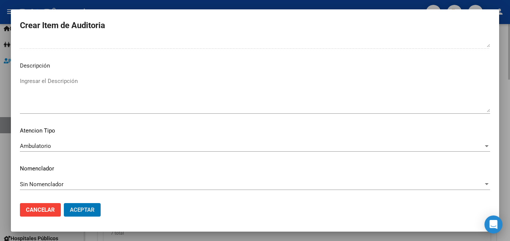
click at [64, 203] on button "Aceptar" at bounding box center [82, 210] width 37 height 14
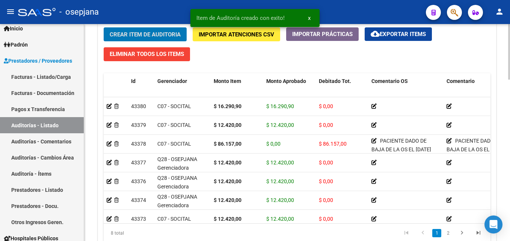
click at [104, 27] on button "Crear Item de Auditoria" at bounding box center [145, 34] width 83 height 14
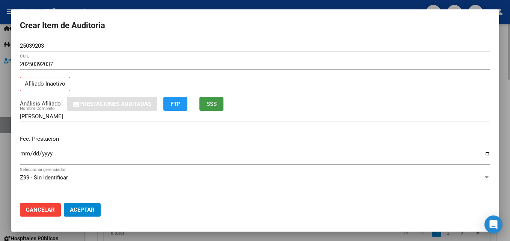
click at [199, 97] on button "SSS" at bounding box center [211, 104] width 24 height 14
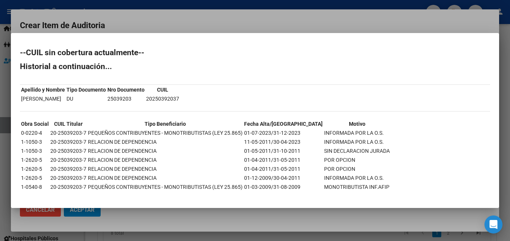
scroll to position [8, 0]
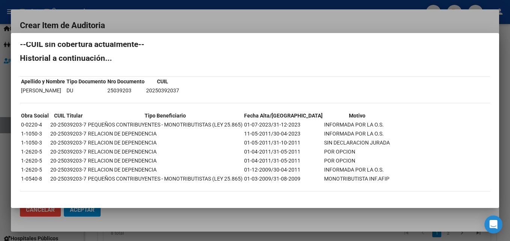
drag, startPoint x: 362, startPoint y: 124, endPoint x: 22, endPoint y: 122, distance: 339.7
click at [22, 122] on tr "0-0220-4 20-25039203-7 PEQUEÑOS CONTRIBUYENTES - MONOTRIBUTISTAS (LEY 25.865) 0…" at bounding box center [205, 124] width 369 height 8
click at [194, 16] on div at bounding box center [255, 120] width 510 height 241
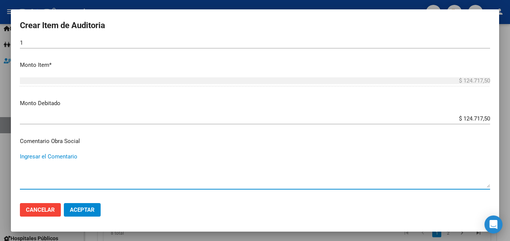
scroll to position [352, 0]
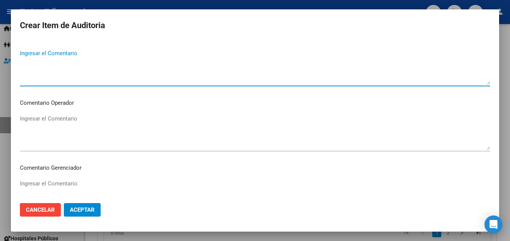
paste textarea "PACIENTE DADO DE BAJA DE LA OS EL [DATE]"
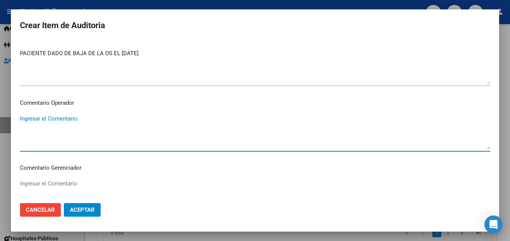
paste textarea "PACIENTE DADO DE BAJA DE LA OS EL [DATE]"
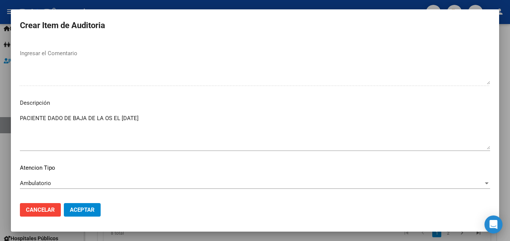
scroll to position [520, 0]
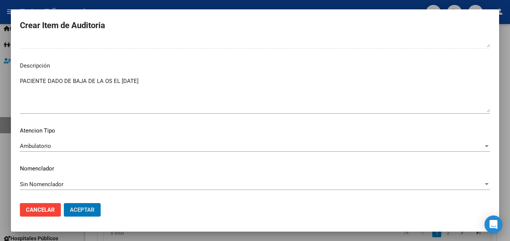
click at [64, 203] on button "Aceptar" at bounding box center [82, 210] width 37 height 14
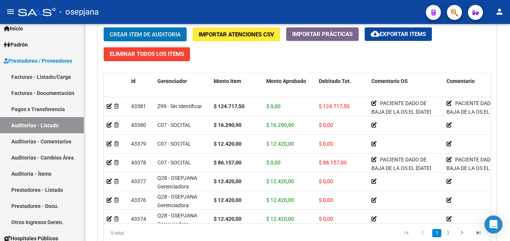
click at [104, 27] on button "Crear Item de Auditoria" at bounding box center [145, 34] width 83 height 14
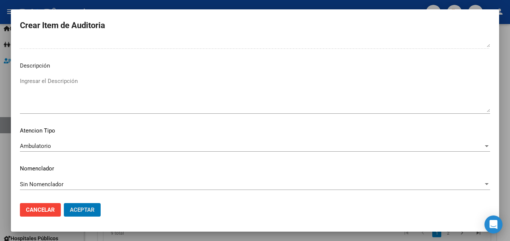
scroll to position [0, 0]
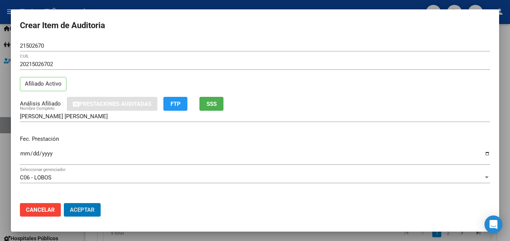
click at [64, 203] on button "Aceptar" at bounding box center [82, 210] width 37 height 14
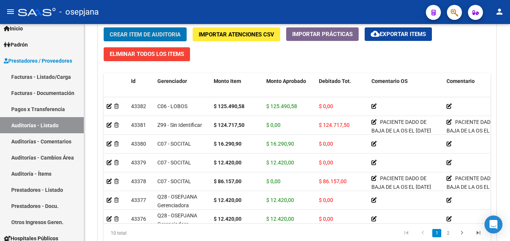
click at [104, 27] on button "Crear Item de Auditoria" at bounding box center [145, 34] width 83 height 14
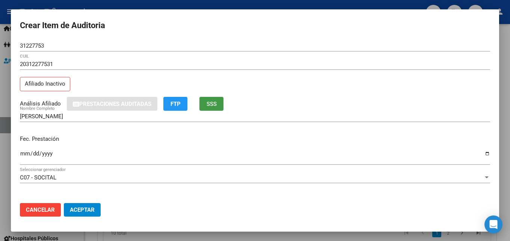
click at [199, 97] on button "SSS" at bounding box center [211, 104] width 24 height 14
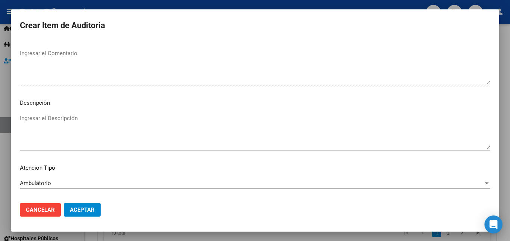
scroll to position [520, 0]
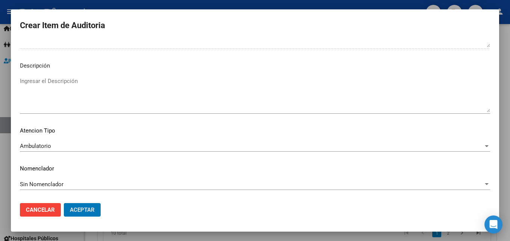
click at [64, 203] on button "Aceptar" at bounding box center [82, 210] width 37 height 14
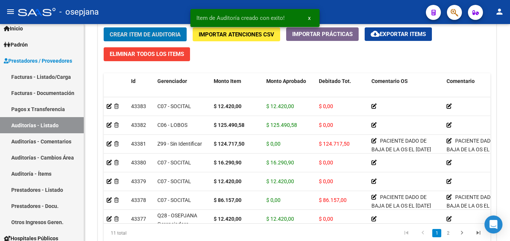
click at [104, 27] on button "Crear Item de Auditoria" at bounding box center [145, 34] width 83 height 14
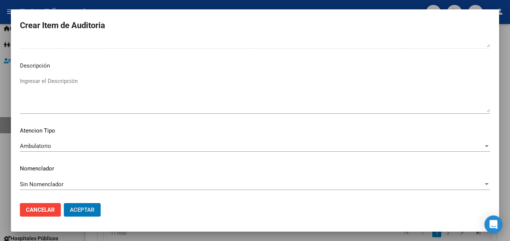
click at [64, 203] on button "Aceptar" at bounding box center [82, 210] width 37 height 14
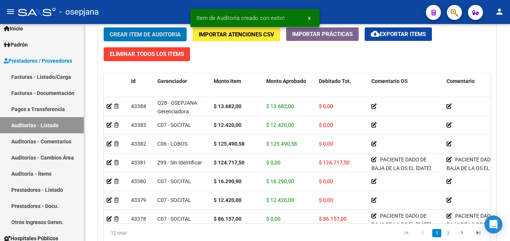
click at [104, 27] on button "Crear Item de Auditoria" at bounding box center [145, 34] width 83 height 14
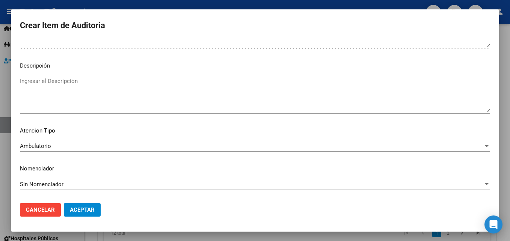
scroll to position [0, 0]
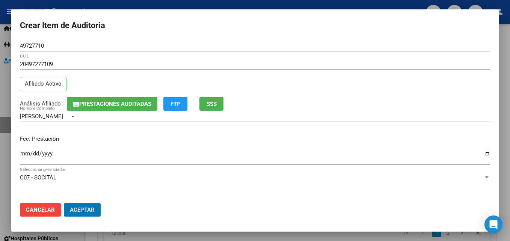
click at [64, 203] on button "Aceptar" at bounding box center [82, 210] width 37 height 14
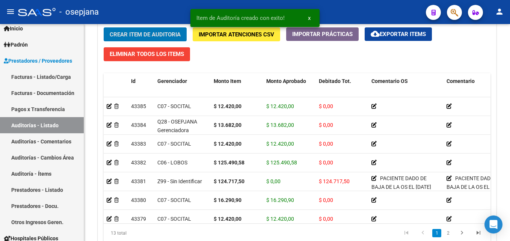
click at [104, 27] on button "Crear Item de Auditoria" at bounding box center [145, 34] width 83 height 14
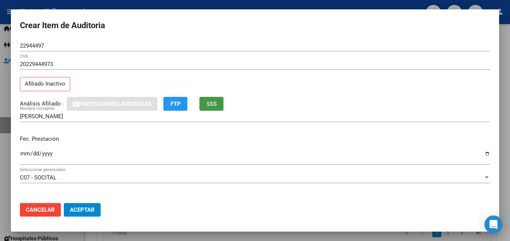
click at [199, 97] on button "SSS" at bounding box center [211, 104] width 24 height 14
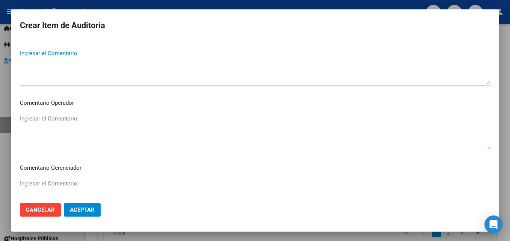
scroll to position [249, 0]
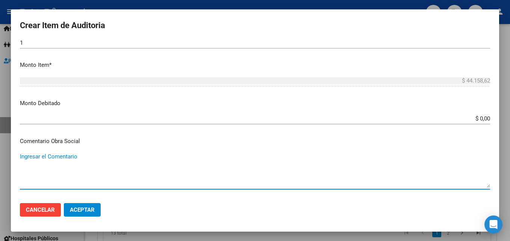
paste textarea "PACIENTE DADO DE BAJA DE LA OS EL [DATE]"
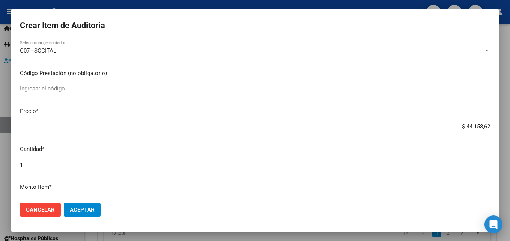
scroll to position [315, 0]
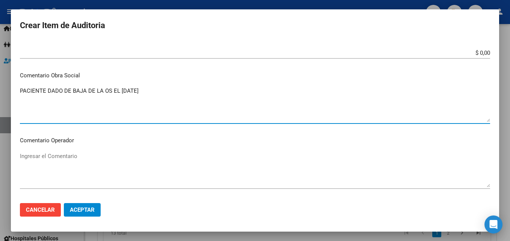
drag, startPoint x: 166, startPoint y: 90, endPoint x: 81, endPoint y: 90, distance: 85.2
click at [154, 90] on textarea "PACIENTE DADO DE BAJA DE LA OS EL [DATE]" at bounding box center [255, 104] width 470 height 35
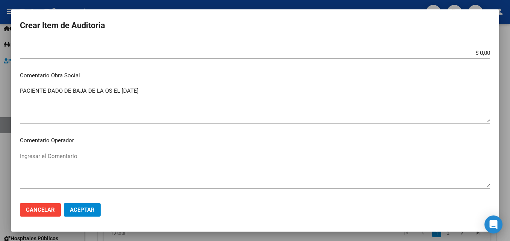
click at [0, 86] on html "menu - osepjana person Firma Express Inicio Calendario SSS Instructivos Contact…" at bounding box center [255, 120] width 510 height 241
click at [170, 92] on textarea "PACIENTE DADO DE BAJA DE LA OS EL [DATE]" at bounding box center [255, 104] width 470 height 35
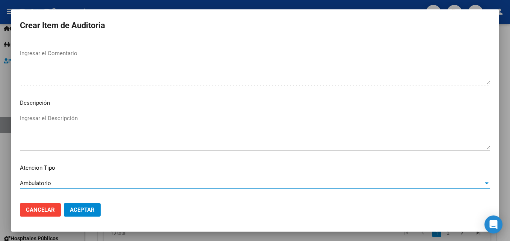
scroll to position [520, 0]
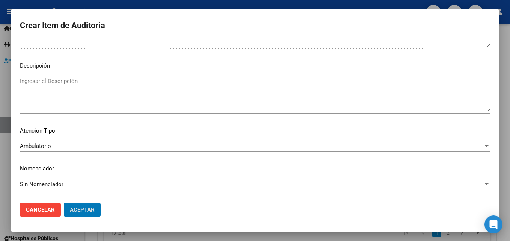
click at [64, 203] on button "Aceptar" at bounding box center [82, 210] width 37 height 14
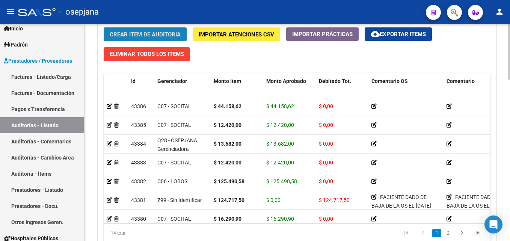
click at [157, 39] on button "Crear Item de Auditoria" at bounding box center [145, 34] width 83 height 14
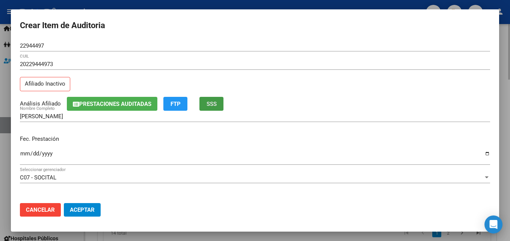
click at [199, 97] on button "SSS" at bounding box center [211, 104] width 24 height 14
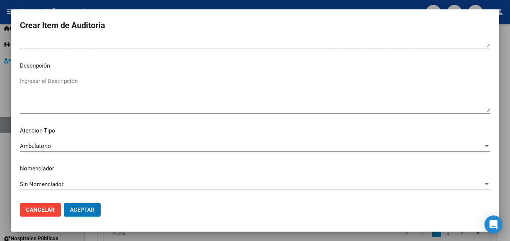
click at [64, 203] on button "Aceptar" at bounding box center [82, 210] width 37 height 14
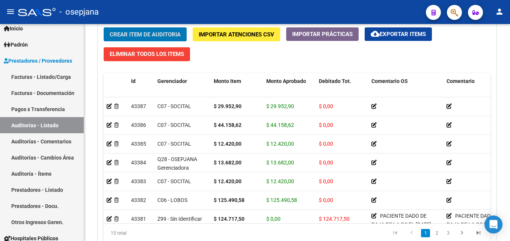
click at [104, 27] on button "Crear Item de Auditoria" at bounding box center [145, 34] width 83 height 14
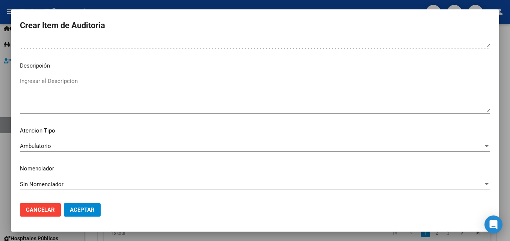
scroll to position [0, 0]
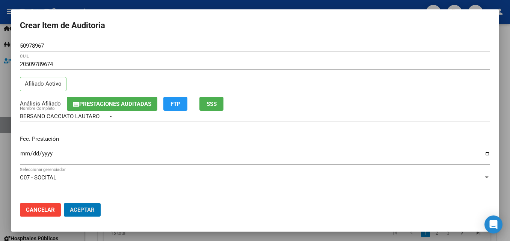
click at [64, 203] on button "Aceptar" at bounding box center [82, 210] width 37 height 14
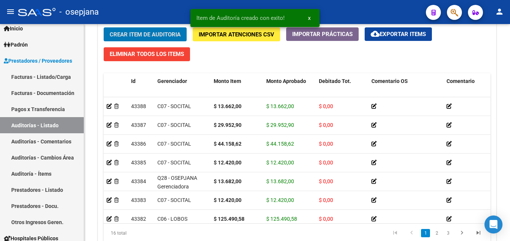
click at [104, 27] on button "Crear Item de Auditoria" at bounding box center [145, 34] width 83 height 14
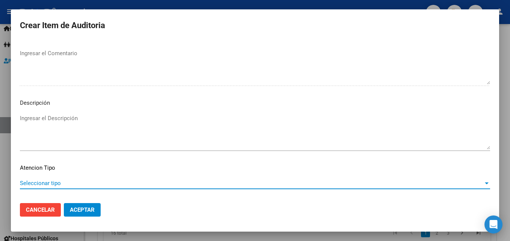
scroll to position [520, 0]
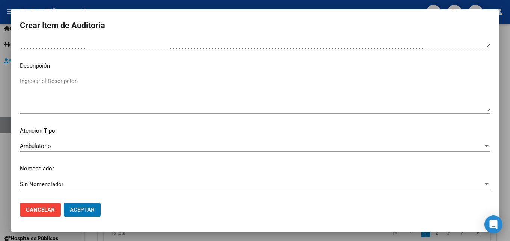
click at [64, 203] on button "Aceptar" at bounding box center [82, 210] width 37 height 14
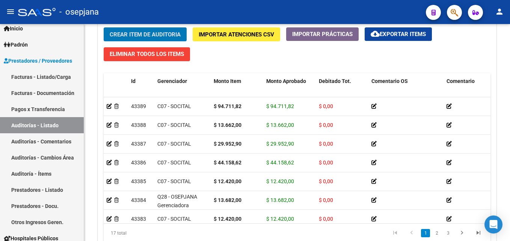
click at [104, 27] on button "Crear Item de Auditoria" at bounding box center [145, 34] width 83 height 14
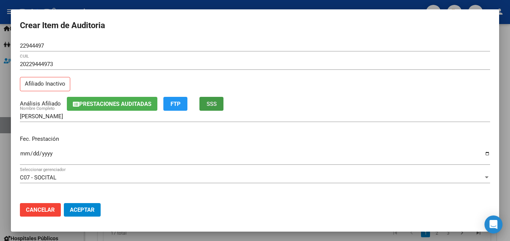
click at [199, 97] on button "SSS" at bounding box center [211, 104] width 24 height 14
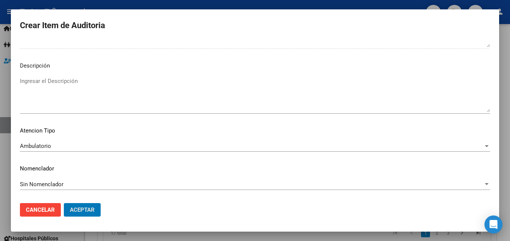
click at [64, 203] on button "Aceptar" at bounding box center [82, 210] width 37 height 14
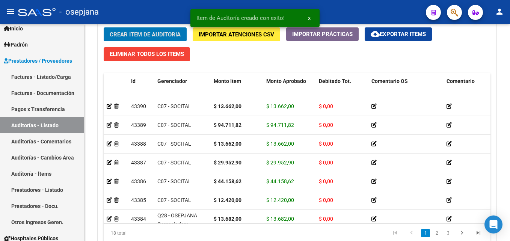
click at [104, 27] on button "Crear Item de Auditoria" at bounding box center [145, 34] width 83 height 14
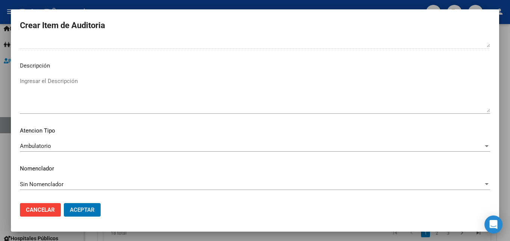
click at [64, 203] on button "Aceptar" at bounding box center [82, 210] width 37 height 14
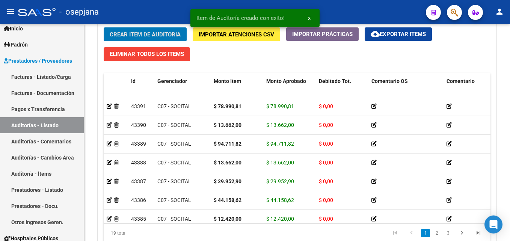
click at [104, 27] on button "Crear Item de Auditoria" at bounding box center [145, 34] width 83 height 14
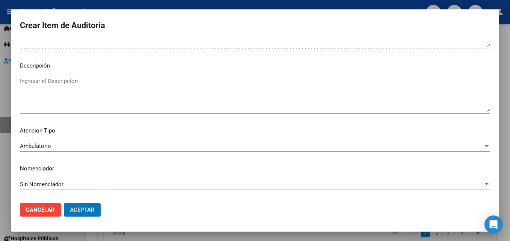
click at [64, 203] on button "Aceptar" at bounding box center [82, 210] width 37 height 14
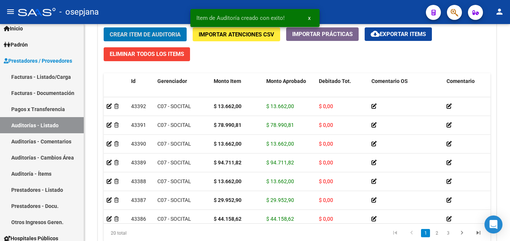
click at [104, 27] on button "Crear Item de Auditoria" at bounding box center [145, 34] width 83 height 14
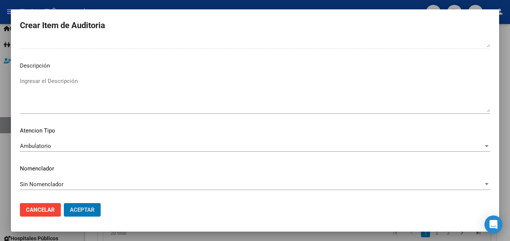
click at [64, 203] on button "Aceptar" at bounding box center [82, 210] width 37 height 14
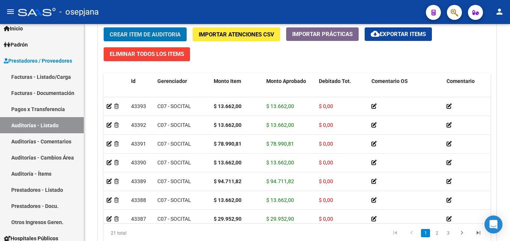
click at [104, 27] on button "Crear Item de Auditoria" at bounding box center [145, 34] width 83 height 14
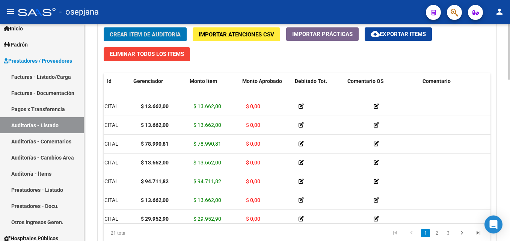
scroll to position [0, 148]
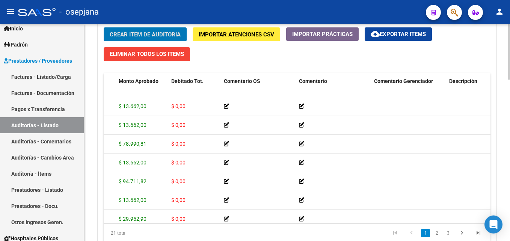
click at [403, 225] on div "21 total 1 2 3" at bounding box center [297, 233] width 387 height 19
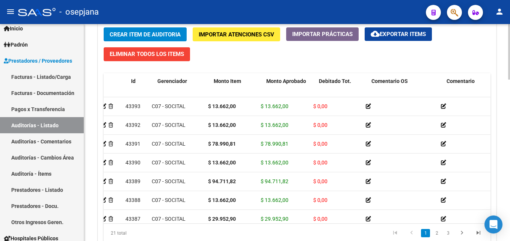
scroll to position [0, 0]
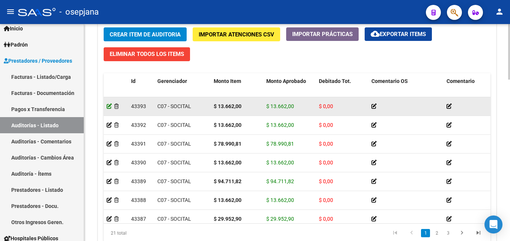
click at [109, 107] on icon at bounding box center [109, 106] width 5 height 5
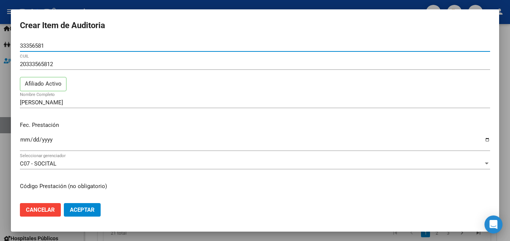
scroll to position [75, 0]
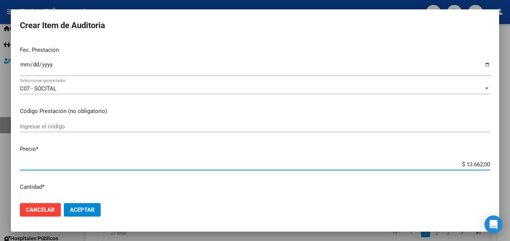
drag, startPoint x: 461, startPoint y: 163, endPoint x: 491, endPoint y: 163, distance: 30.4
click at [491, 163] on mat-dialog-content "33356581 Nro Documento 20333565812 CUIL Afiliado Activo [PERSON_NAME] Nombre Co…" at bounding box center [255, 118] width 488 height 157
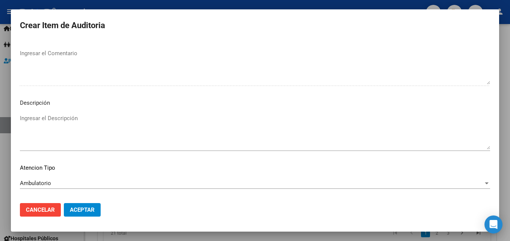
scroll to position [506, 0]
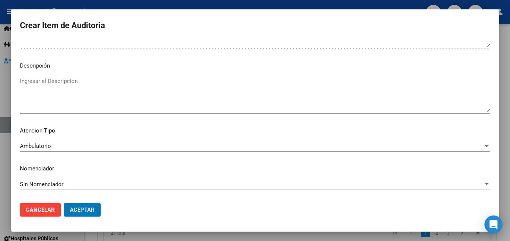
click at [64, 203] on button "Aceptar" at bounding box center [82, 210] width 37 height 14
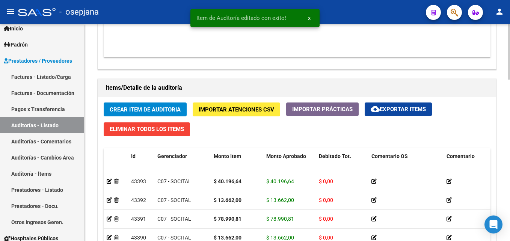
scroll to position [563, 0]
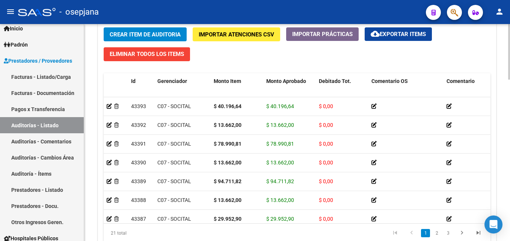
click at [168, 29] on button "Crear Item de Auditoria" at bounding box center [145, 34] width 83 height 14
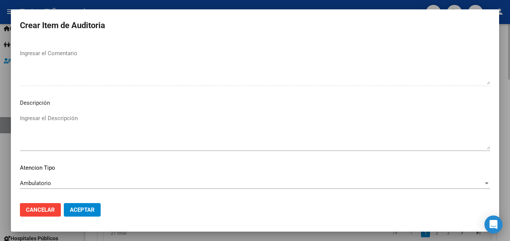
scroll to position [520, 0]
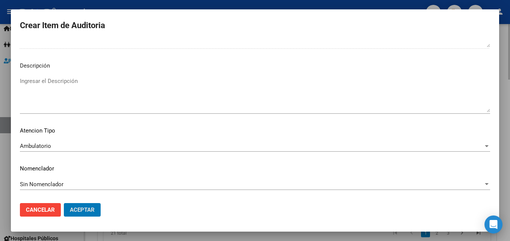
click at [64, 203] on button "Aceptar" at bounding box center [82, 210] width 37 height 14
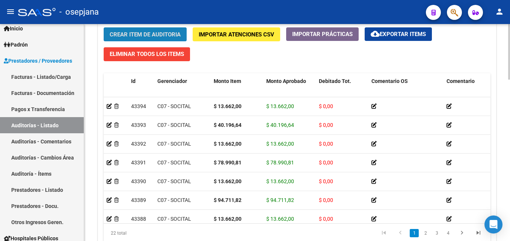
click at [177, 39] on button "Crear Item de Auditoria" at bounding box center [145, 34] width 83 height 14
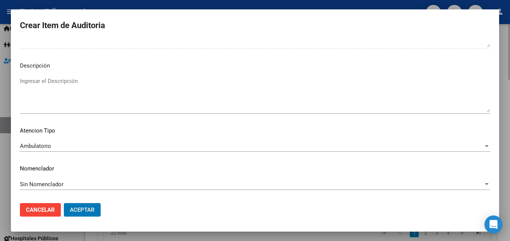
click at [64, 203] on button "Aceptar" at bounding box center [82, 210] width 37 height 14
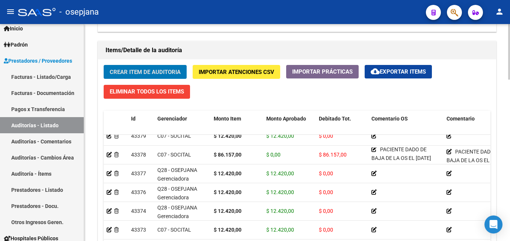
scroll to position [630, 0]
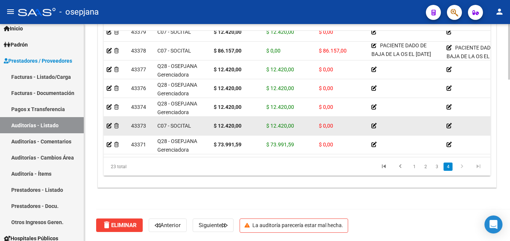
click at [273, 126] on datatable-body-cell "$ 12.420,00" at bounding box center [289, 126] width 53 height 18
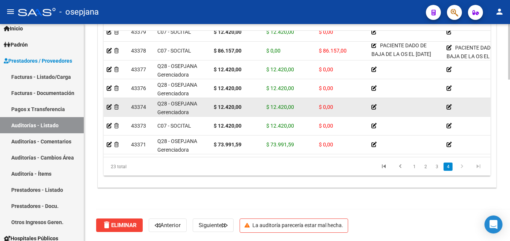
click at [296, 103] on div "$ 12.420,00" at bounding box center [289, 107] width 47 height 9
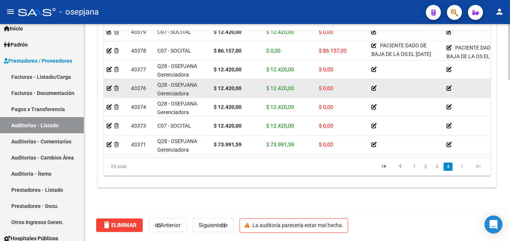
click at [298, 90] on datatable-body-cell "$ 12.420,00" at bounding box center [289, 88] width 53 height 18
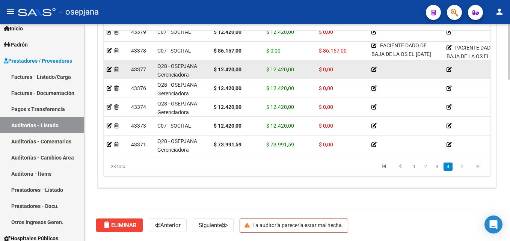
click at [306, 65] on div "$ 12.420,00" at bounding box center [289, 69] width 47 height 9
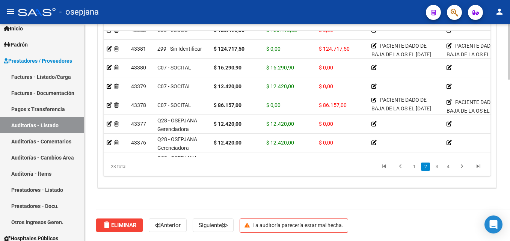
scroll to position [239, 0]
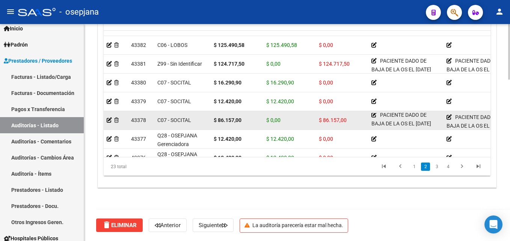
click at [353, 117] on div "$ 86.157,00" at bounding box center [342, 120] width 47 height 9
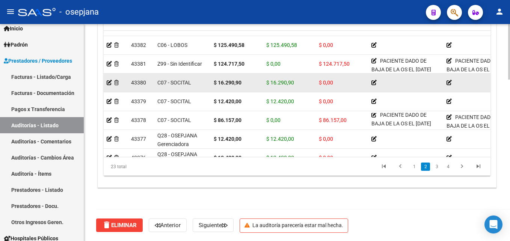
click at [347, 85] on div "$ 0,00" at bounding box center [342, 82] width 47 height 9
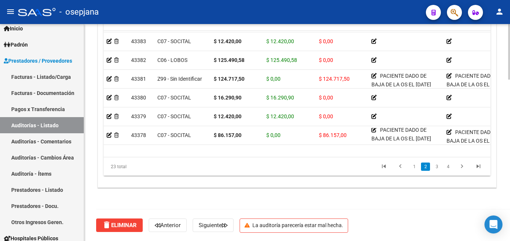
scroll to position [209, 0]
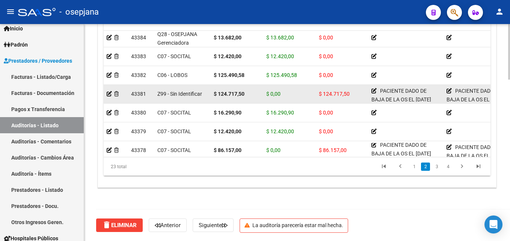
click at [301, 95] on div "$ 0,00" at bounding box center [289, 94] width 47 height 9
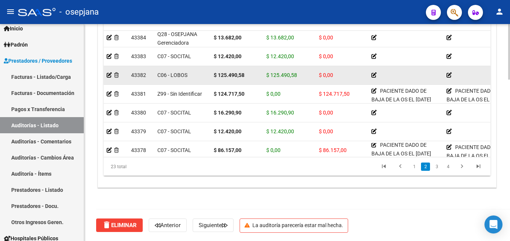
click at [318, 77] on datatable-body-cell "$ 0,00" at bounding box center [342, 75] width 53 height 18
click at [310, 77] on div "$ 125.490,58" at bounding box center [289, 75] width 47 height 9
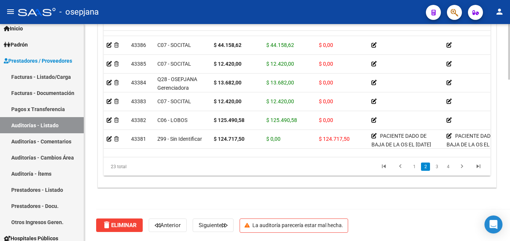
scroll to position [149, 0]
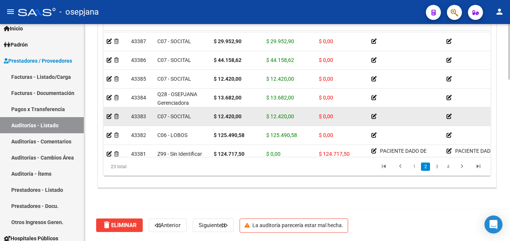
click at [302, 114] on div "$ 12.420,00" at bounding box center [289, 116] width 47 height 9
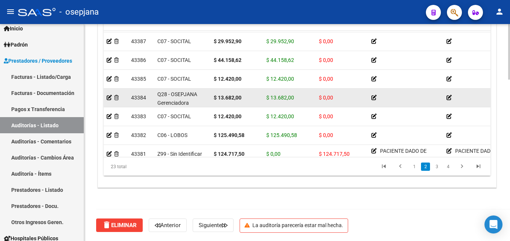
click at [299, 102] on div "$ 13.682,00" at bounding box center [289, 97] width 47 height 9
click at [109, 95] on icon at bounding box center [109, 97] width 5 height 5
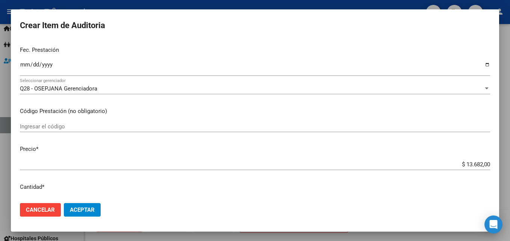
scroll to position [150, 0]
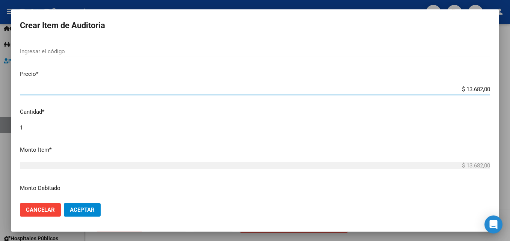
click at [473, 92] on input "$ 13.682,00" at bounding box center [255, 89] width 470 height 7
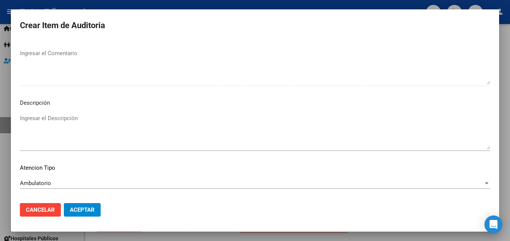
scroll to position [506, 0]
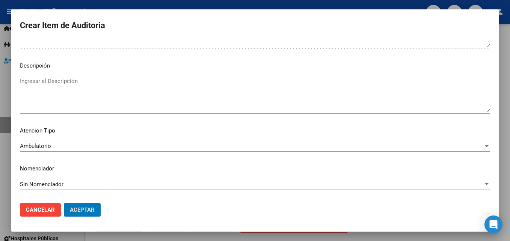
click at [64, 203] on button "Aceptar" at bounding box center [82, 210] width 37 height 14
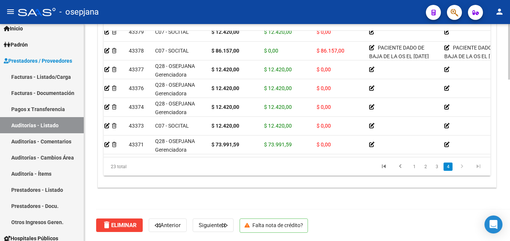
scroll to position [314, 0]
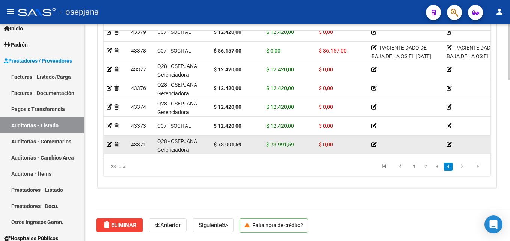
click at [150, 145] on datatable-body-cell "43371" at bounding box center [141, 145] width 26 height 18
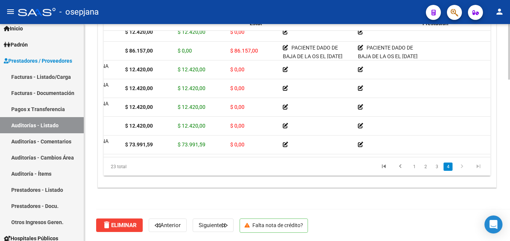
scroll to position [314, 422]
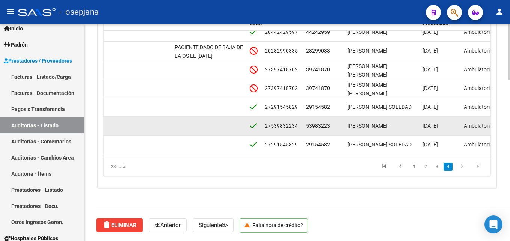
drag, startPoint x: 307, startPoint y: 119, endPoint x: 323, endPoint y: 118, distance: 15.8
click at [323, 123] on span "53983223" at bounding box center [318, 126] width 24 height 6
drag, startPoint x: 323, startPoint y: 118, endPoint x: 314, endPoint y: 119, distance: 9.5
click at [314, 123] on span "53983223" at bounding box center [318, 126] width 24 height 6
drag, startPoint x: 306, startPoint y: 121, endPoint x: 329, endPoint y: 120, distance: 22.9
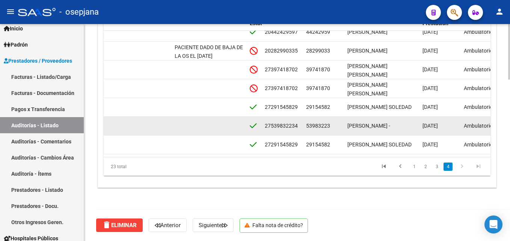
click at [329, 123] on span "53983223" at bounding box center [318, 126] width 24 height 6
drag, startPoint x: 329, startPoint y: 120, endPoint x: 306, endPoint y: 119, distance: 23.3
click at [306, 119] on datatable-body-cell "53983223" at bounding box center [323, 126] width 41 height 18
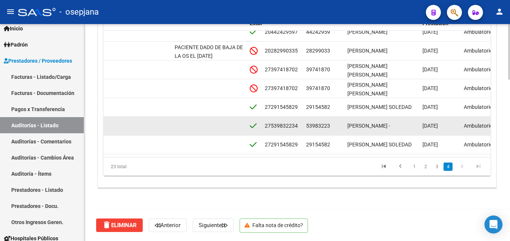
drag, startPoint x: 307, startPoint y: 119, endPoint x: 332, endPoint y: 118, distance: 24.8
click at [332, 122] on div "53983223" at bounding box center [323, 126] width 35 height 9
copy span "53983223"
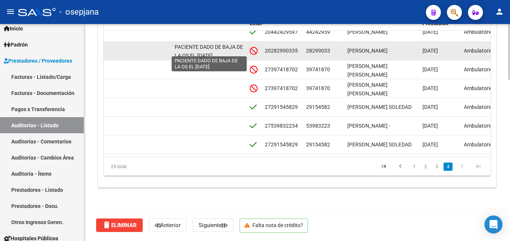
scroll to position [0, 0]
drag, startPoint x: 224, startPoint y: 50, endPoint x: 172, endPoint y: 42, distance: 52.8
click at [172, 42] on datatable-body-cell "PACIENTE DADO DE BAJA DE LA OS EL [DATE]" at bounding box center [209, 51] width 75 height 18
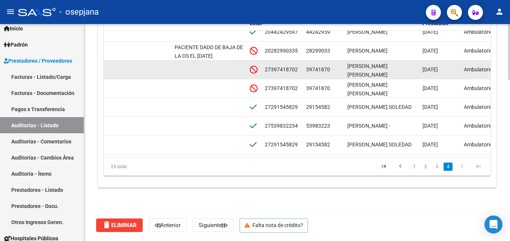
copy span "PACIENTE DADO DE BAJA DE LA OS EL [DATE]"
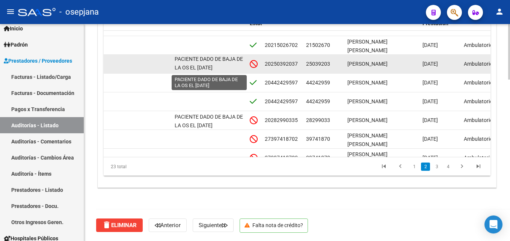
scroll to position [0, 0]
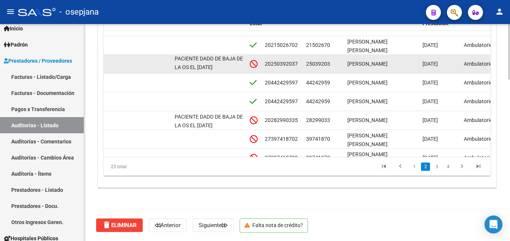
drag, startPoint x: 175, startPoint y: 59, endPoint x: 230, endPoint y: 70, distance: 55.5
click at [230, 70] on div "PACIENTE DADO DE BAJA DE LA OS EL [DATE]" at bounding box center [209, 64] width 69 height 16
copy span "PACIENTE DADO DE BAJA DE LA OS EL [DATE]"
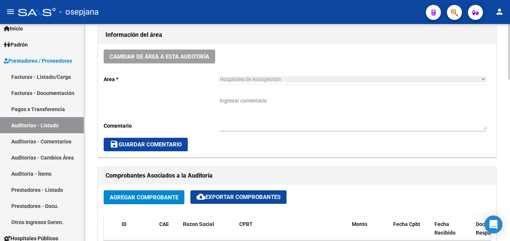
scroll to position [66, 0]
